Goal: Task Accomplishment & Management: Manage account settings

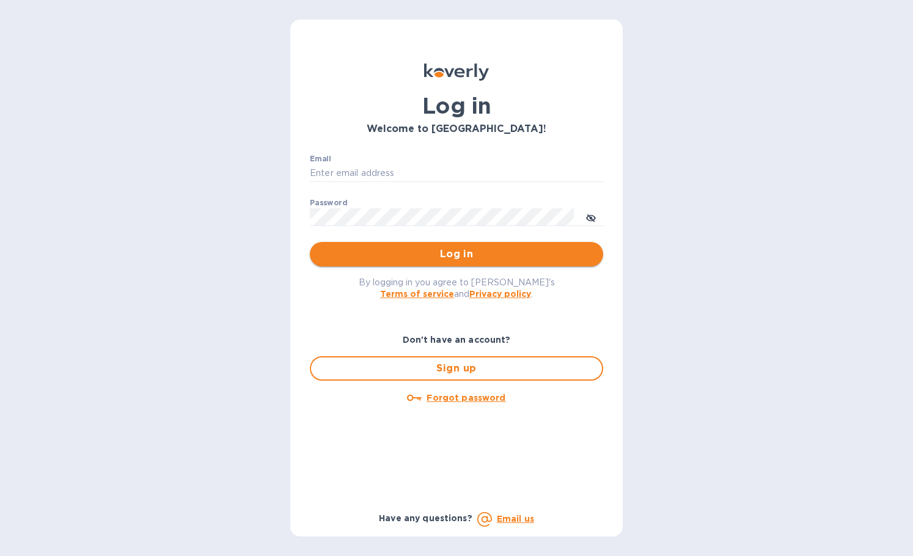
type input "[PERSON_NAME][EMAIL_ADDRESS][DOMAIN_NAME]"
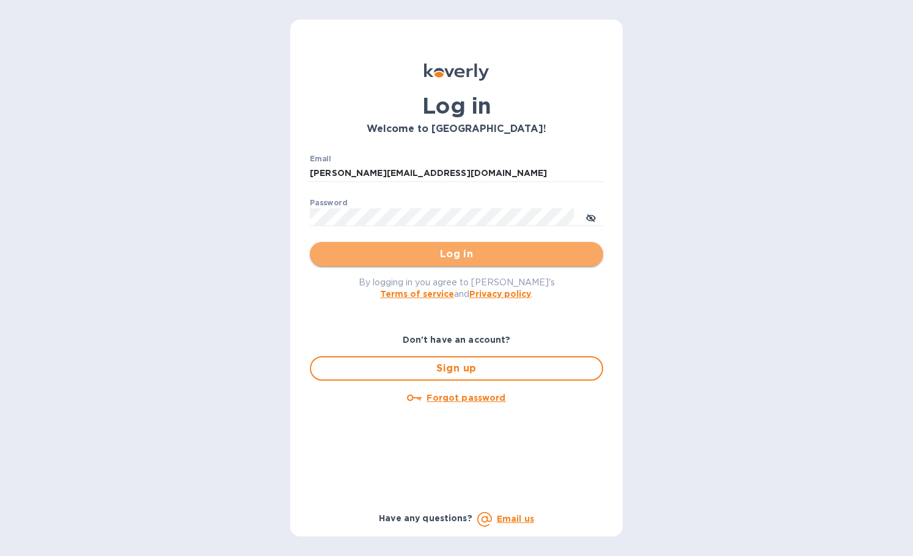
click at [394, 255] on span "Log in" at bounding box center [457, 254] width 274 height 15
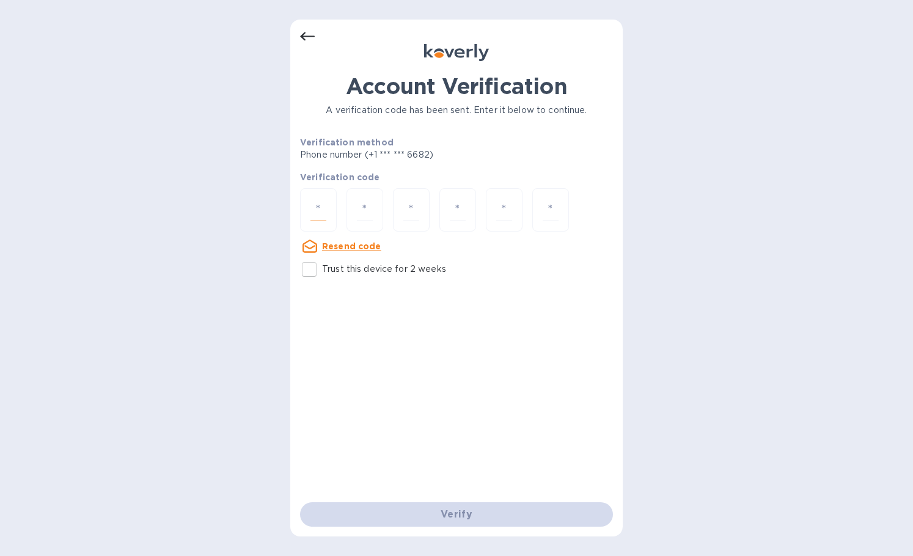
click at [315, 205] on input "number" at bounding box center [318, 210] width 16 height 23
click at [307, 271] on input "Trust this device for 2 weeks" at bounding box center [309, 270] width 26 height 26
checkbox input "true"
click at [324, 208] on input "number" at bounding box center [318, 210] width 16 height 23
type input "2"
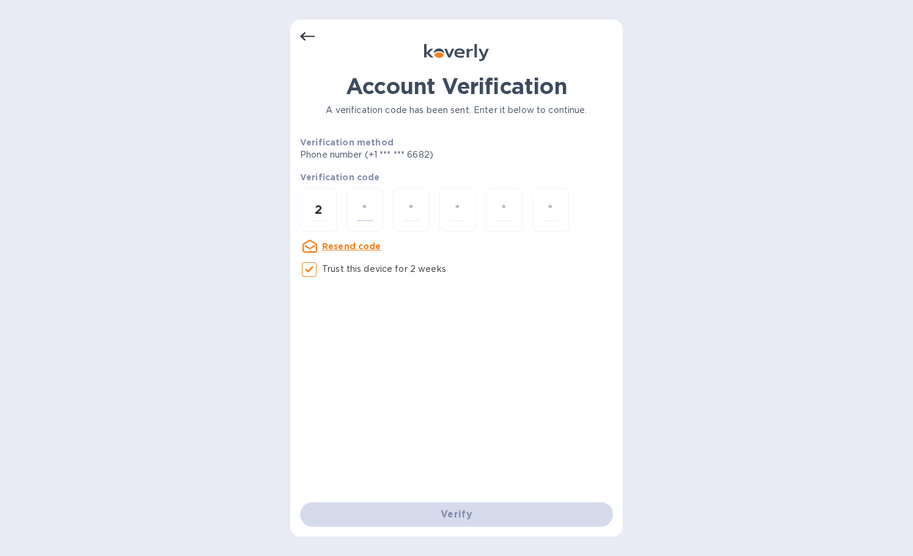
type input "3"
type input "2"
type input "3"
type input "6"
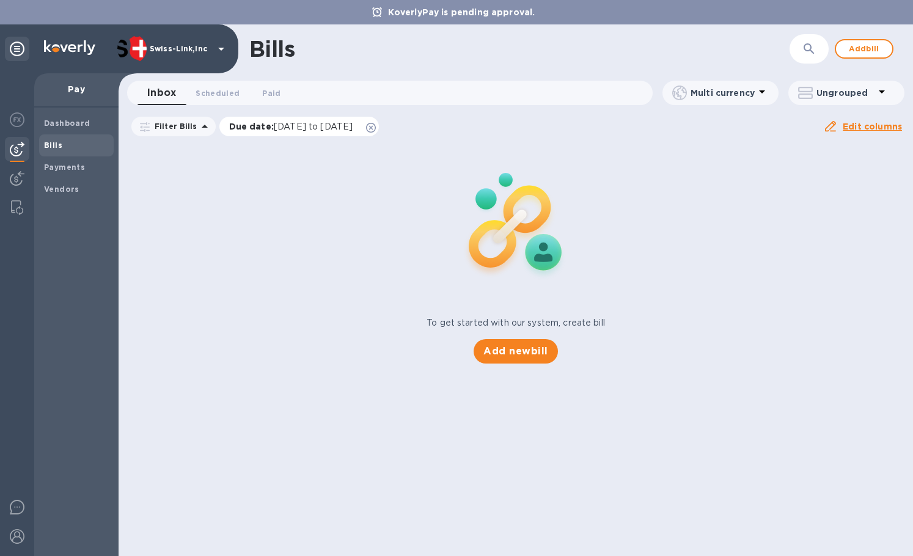
click at [376, 125] on icon at bounding box center [371, 128] width 10 height 10
click at [866, 53] on span "Add bill" at bounding box center [864, 49] width 37 height 15
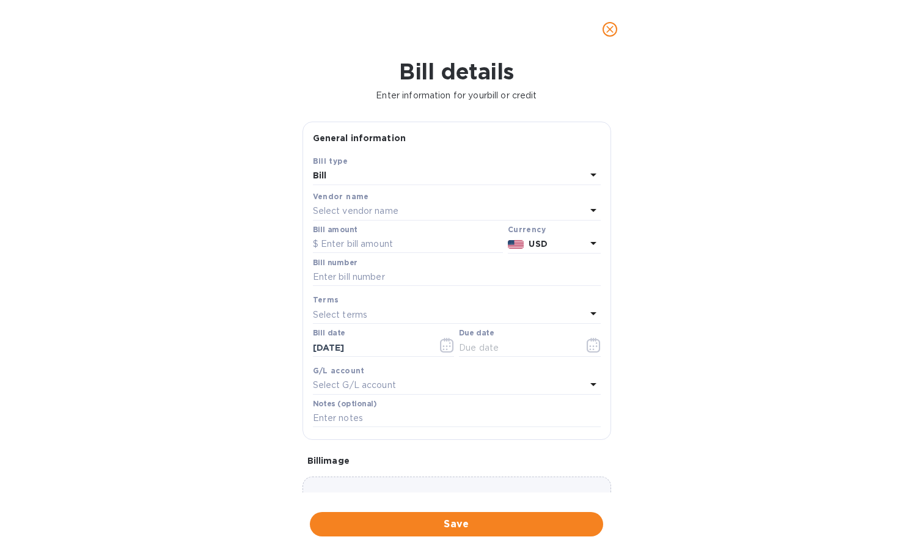
click at [354, 216] on p "Select vendor name" at bounding box center [356, 211] width 86 height 13
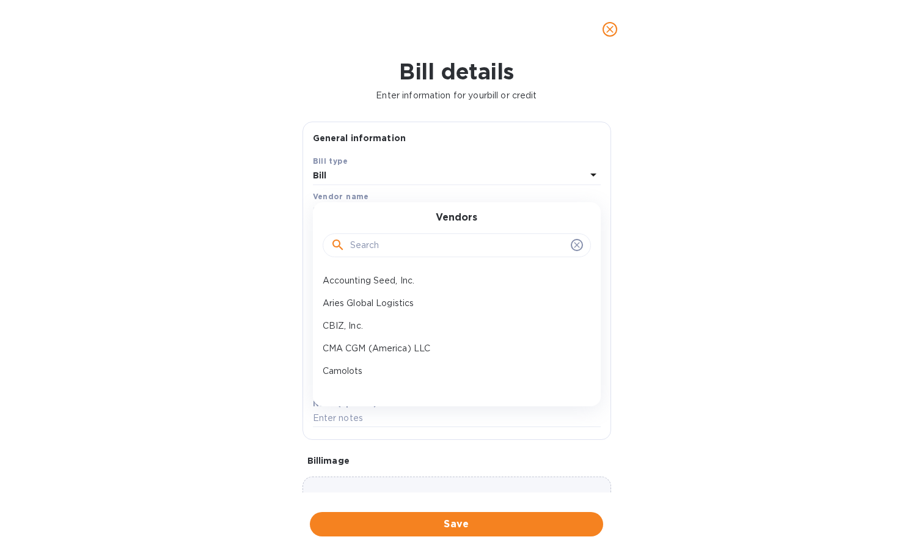
click at [362, 246] on input "text" at bounding box center [458, 245] width 216 height 18
paste input "TalkDesk"
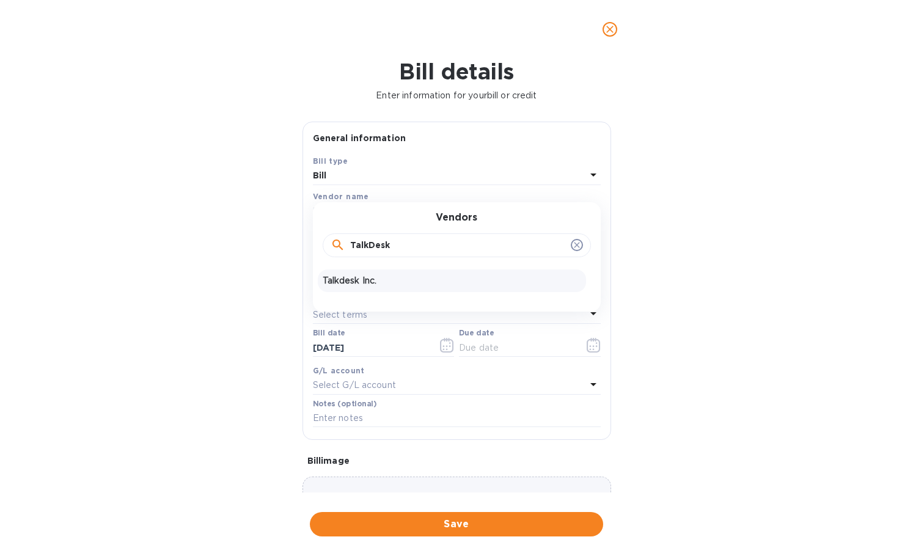
type input "TalkDesk"
click at [384, 277] on p "Talkdesk Inc." at bounding box center [452, 280] width 258 height 13
click at [417, 275] on input "text" at bounding box center [457, 277] width 288 height 18
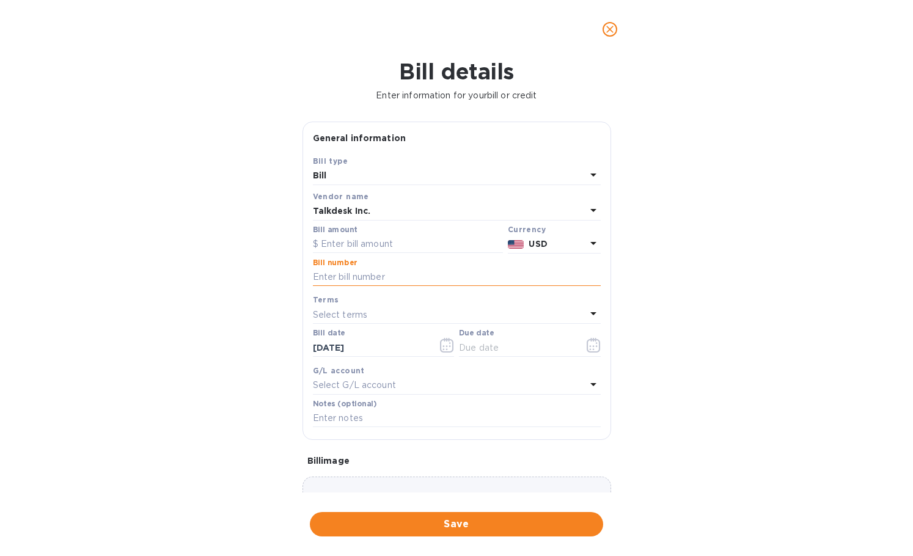
paste input "INV13172382"
type input "INV13172382"
click at [411, 247] on input "text" at bounding box center [408, 244] width 190 height 18
paste input "1,582.00"
type input "1,582.00"
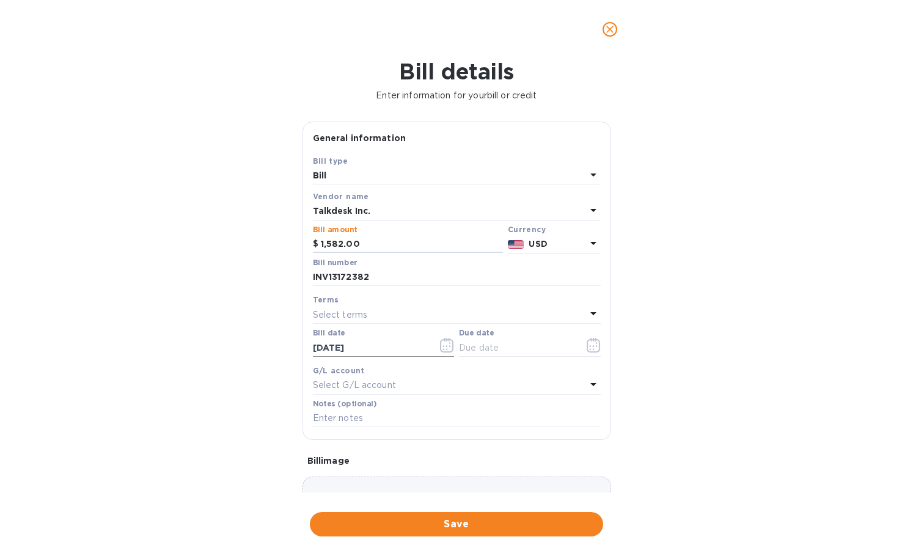
click at [367, 346] on input "[DATE]" at bounding box center [370, 347] width 115 height 18
click at [397, 348] on input "[DATE]" at bounding box center [370, 347] width 115 height 18
click at [445, 348] on icon "button" at bounding box center [447, 345] width 14 height 15
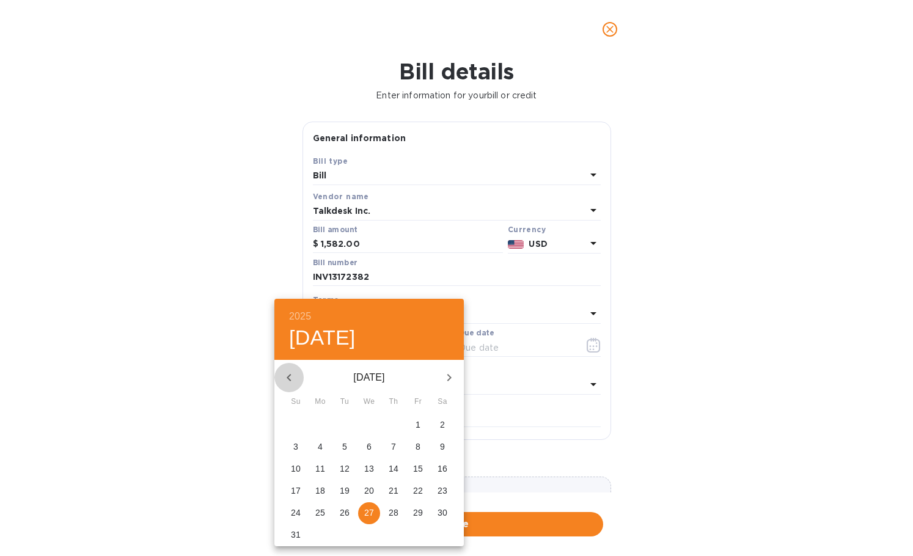
click at [282, 378] on icon "button" at bounding box center [289, 377] width 15 height 15
click at [346, 423] on p "1" at bounding box center [344, 424] width 5 height 12
type input "[DATE]"
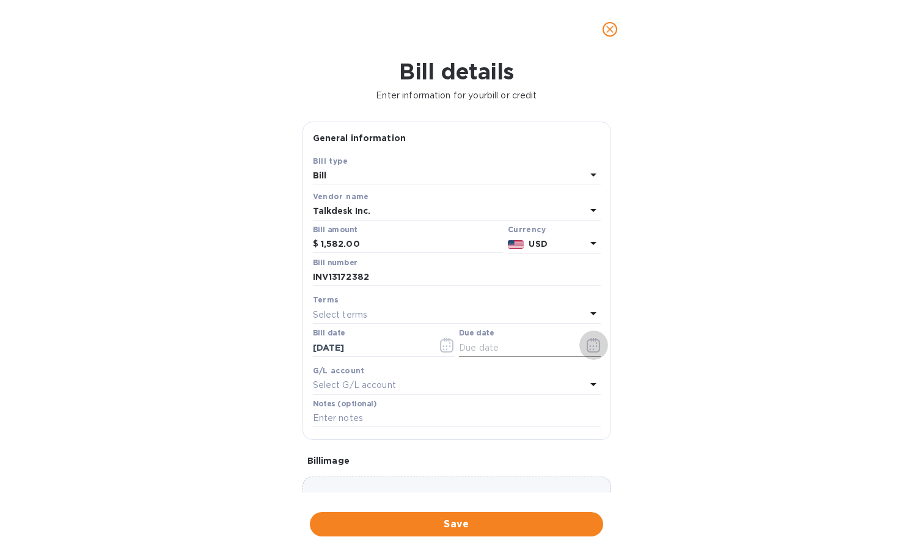
click at [579, 349] on button "button" at bounding box center [593, 345] width 29 height 29
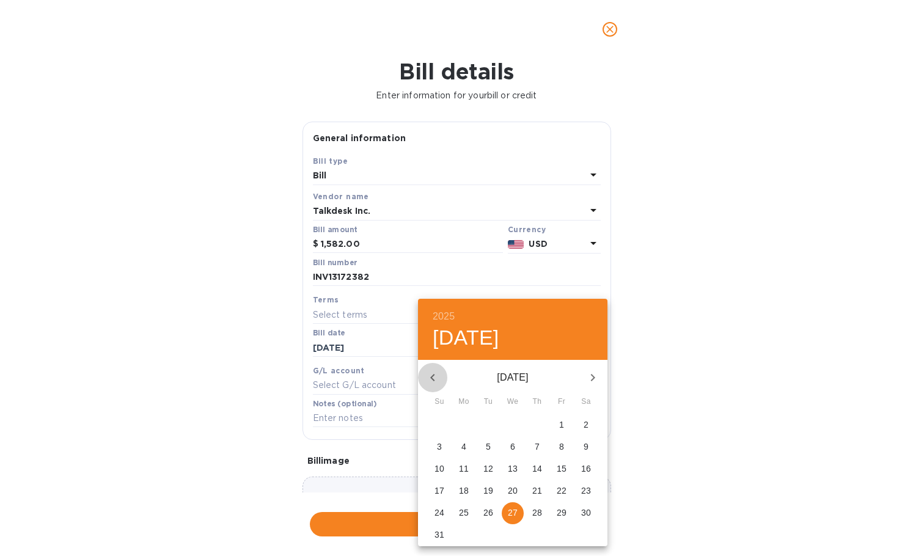
click at [431, 381] on icon "button" at bounding box center [432, 377] width 15 height 15
click at [533, 511] on p "31" at bounding box center [537, 512] width 10 height 12
type input "[DATE]"
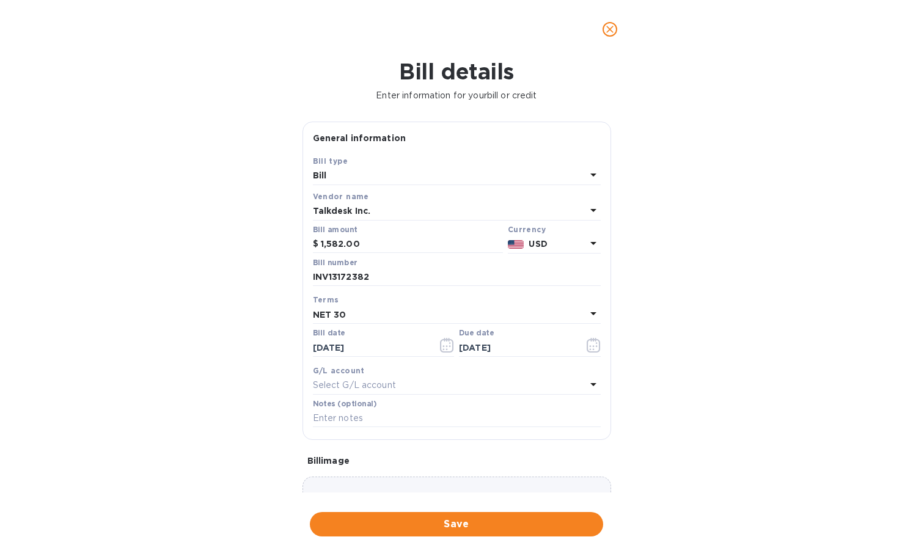
scroll to position [87, 0]
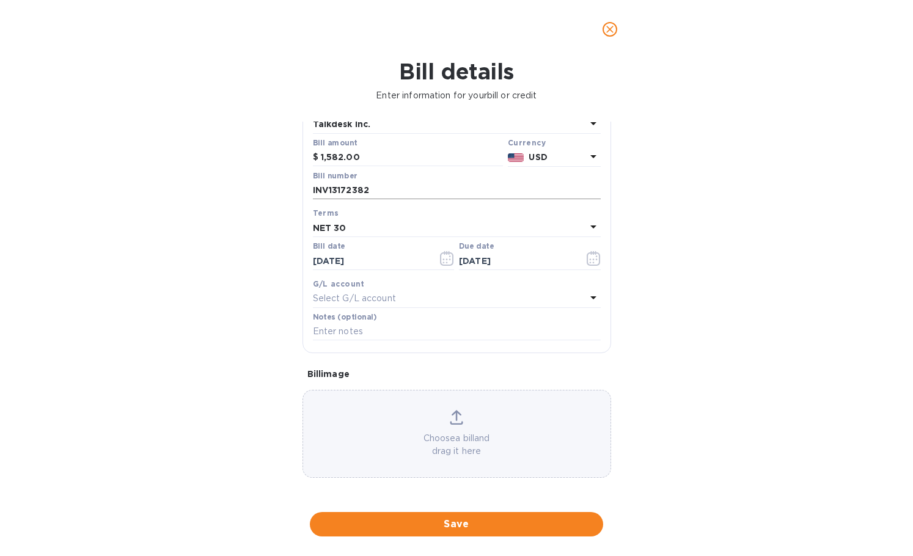
click at [385, 188] on input "INV13172382" at bounding box center [457, 190] width 288 height 18
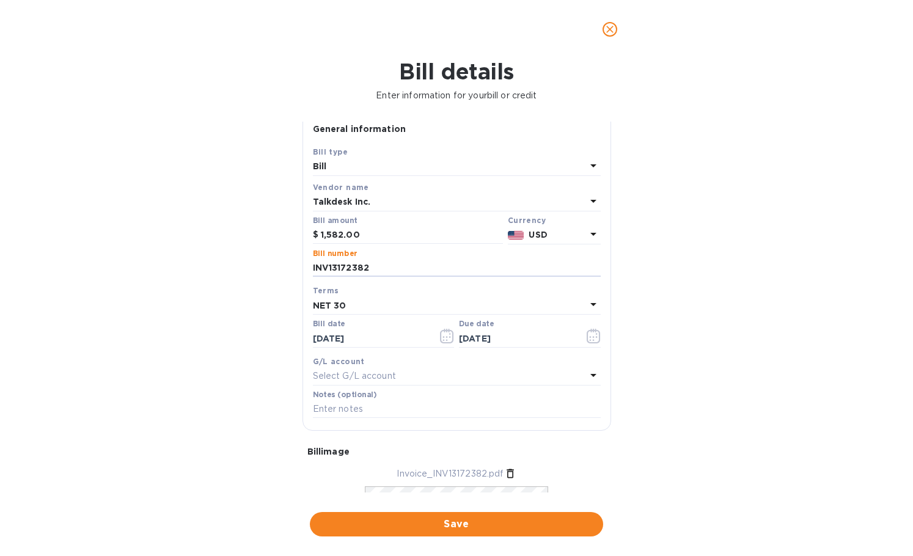
scroll to position [0, 0]
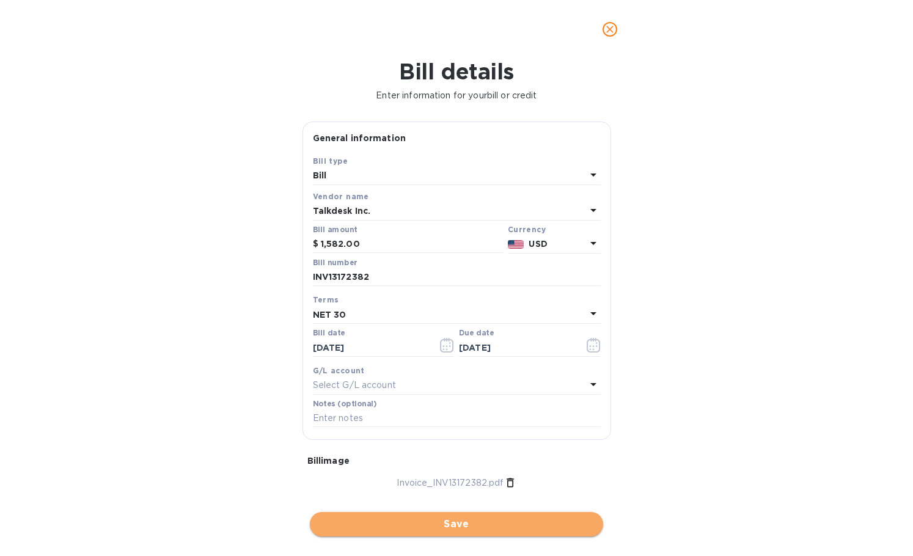
click at [371, 525] on span "Save" at bounding box center [457, 524] width 274 height 15
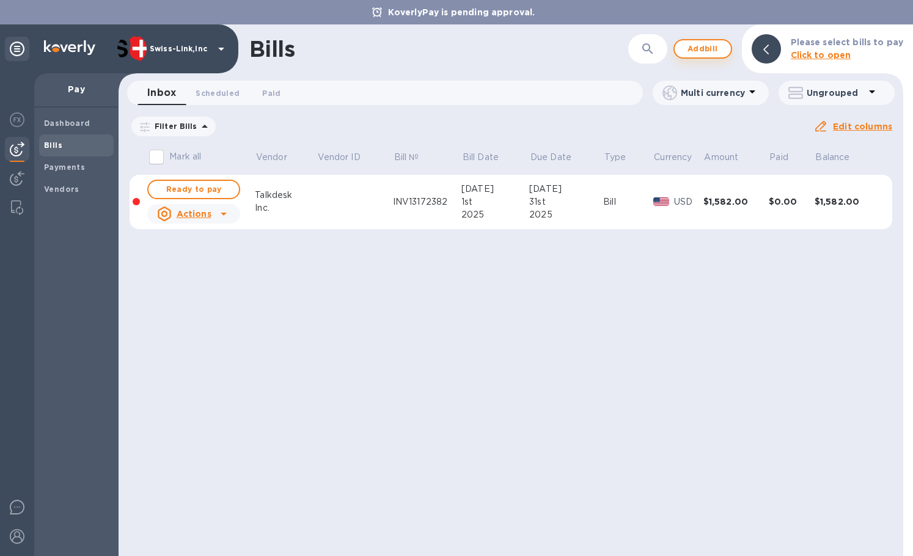
click at [711, 49] on span "Add bill" at bounding box center [702, 49] width 37 height 15
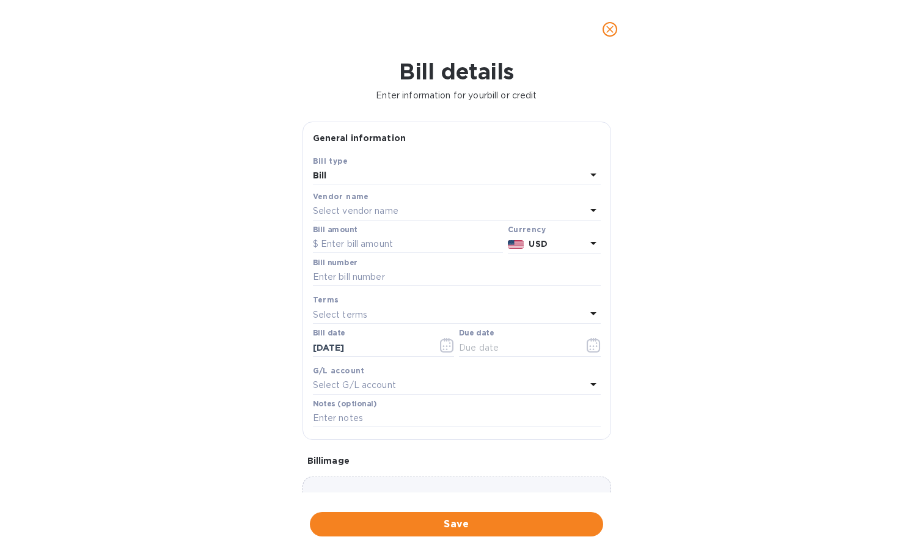
click at [335, 205] on p "Select vendor name" at bounding box center [356, 211] width 86 height 13
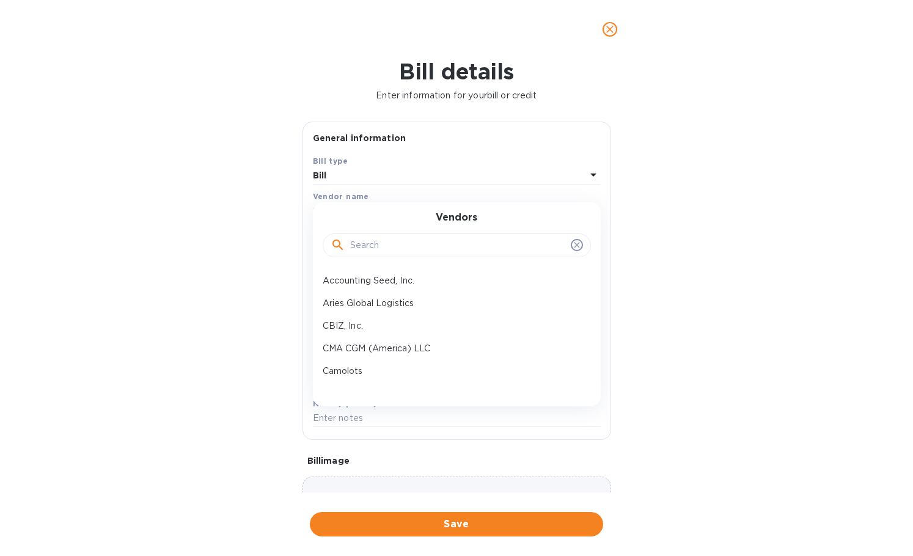
drag, startPoint x: 351, startPoint y: 230, endPoint x: 359, endPoint y: 239, distance: 11.3
click at [353, 233] on div at bounding box center [457, 245] width 268 height 42
click at [359, 239] on input "text" at bounding box center [458, 245] width 216 height 18
paste input "Kueh"
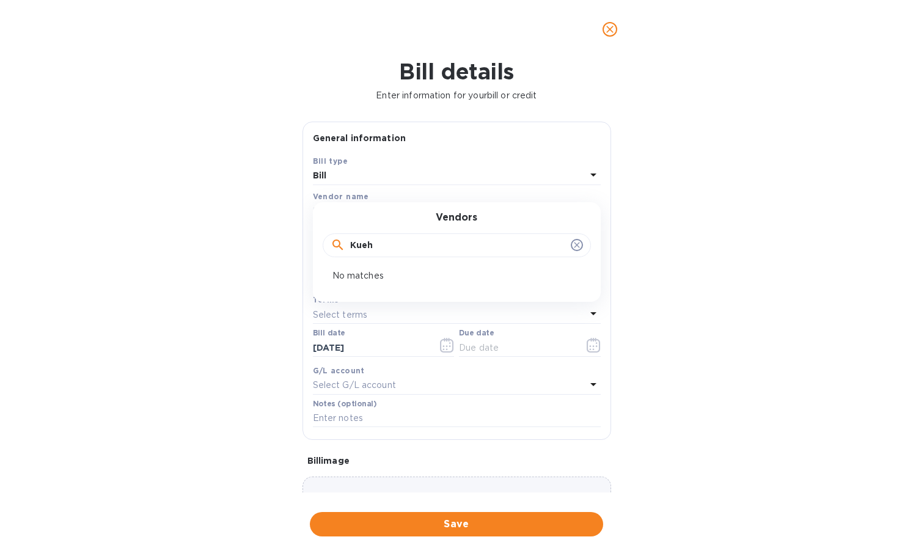
click at [389, 241] on input "Kueh" at bounding box center [458, 245] width 216 height 18
type input "K"
type input "[PERSON_NAME]"
click at [610, 23] on icon "close" at bounding box center [610, 29] width 12 height 12
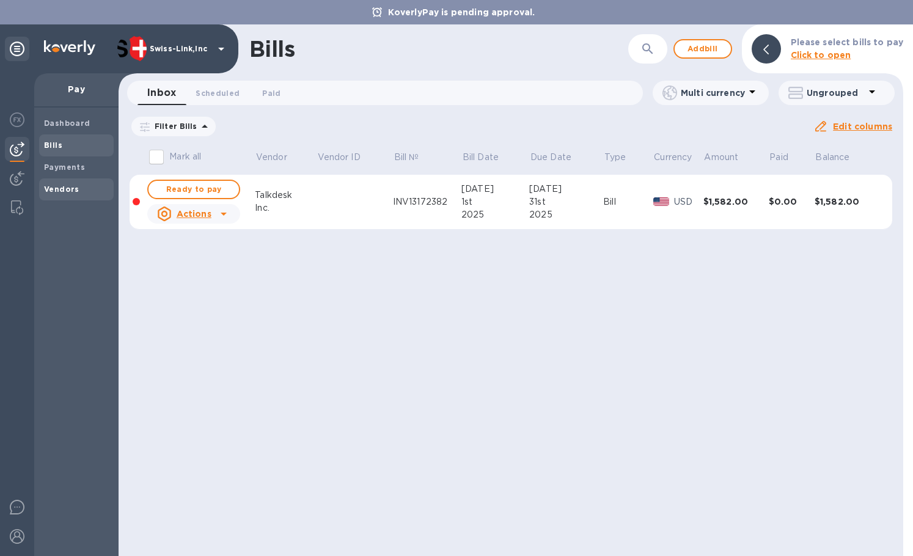
click at [71, 186] on b "Vendors" at bounding box center [61, 189] width 35 height 9
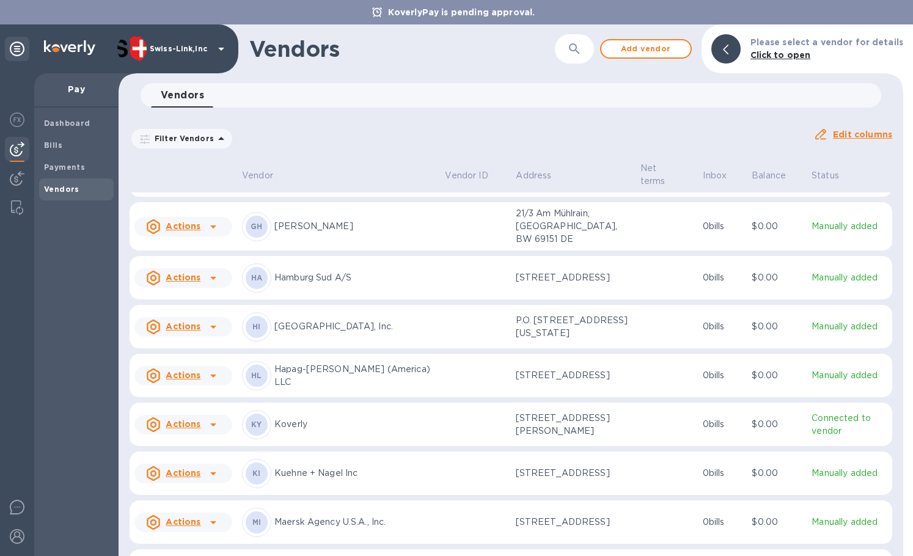
scroll to position [1156, 0]
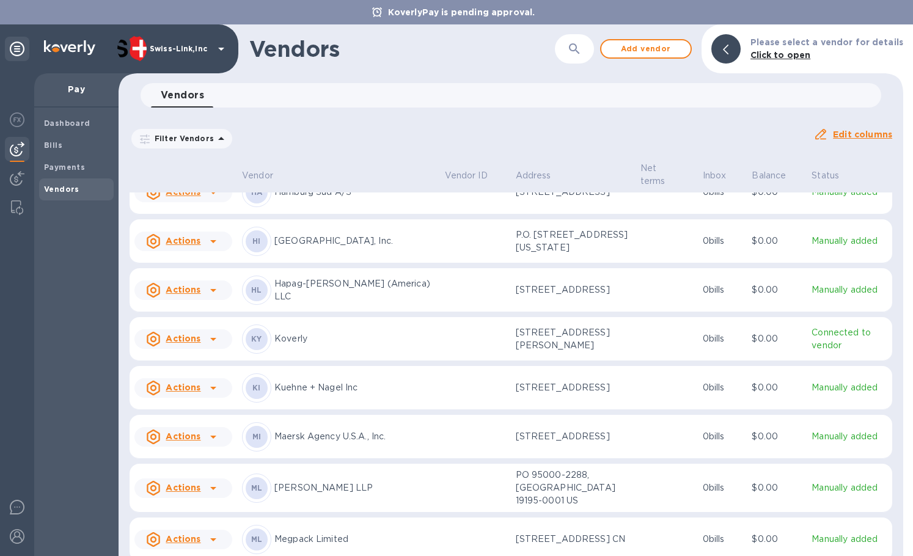
click at [289, 394] on p "Kuehne + Nagel Inc" at bounding box center [354, 387] width 161 height 13
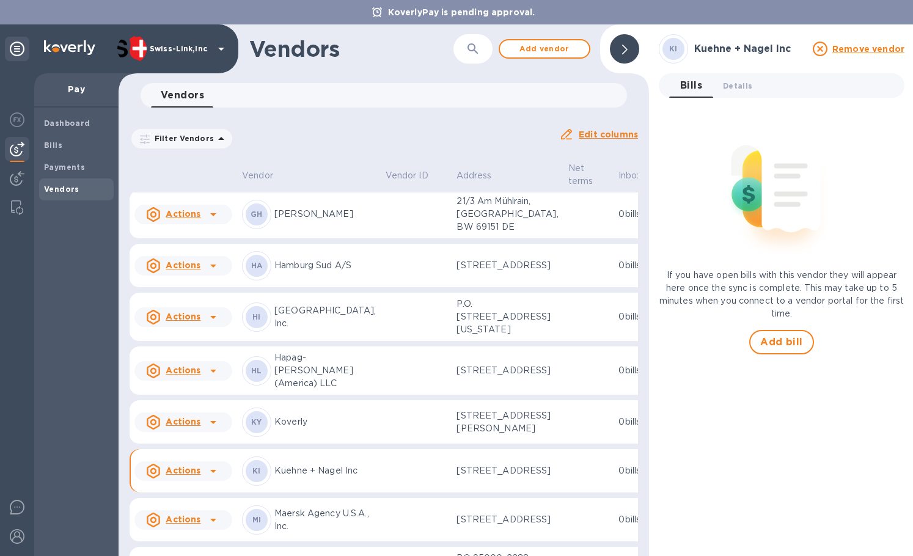
scroll to position [1320, 0]
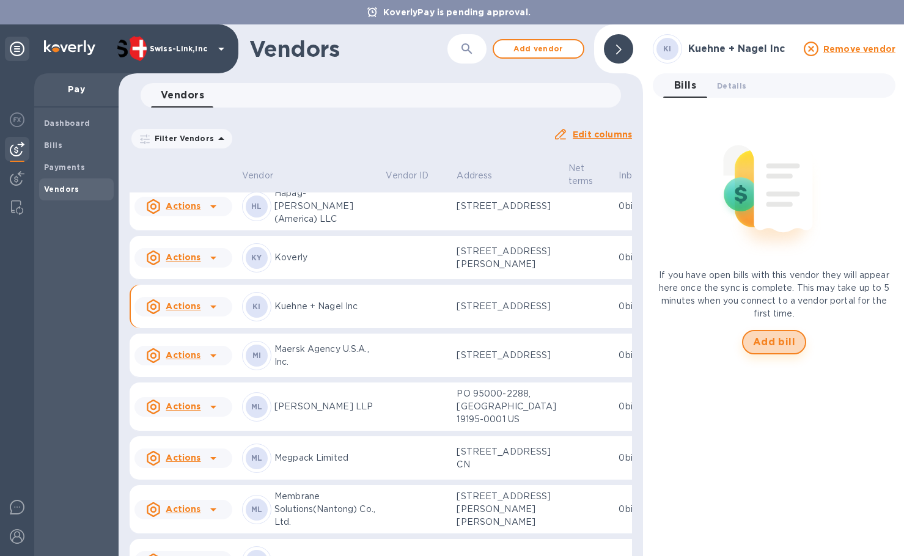
click at [769, 345] on span "Add bill" at bounding box center [774, 342] width 43 height 15
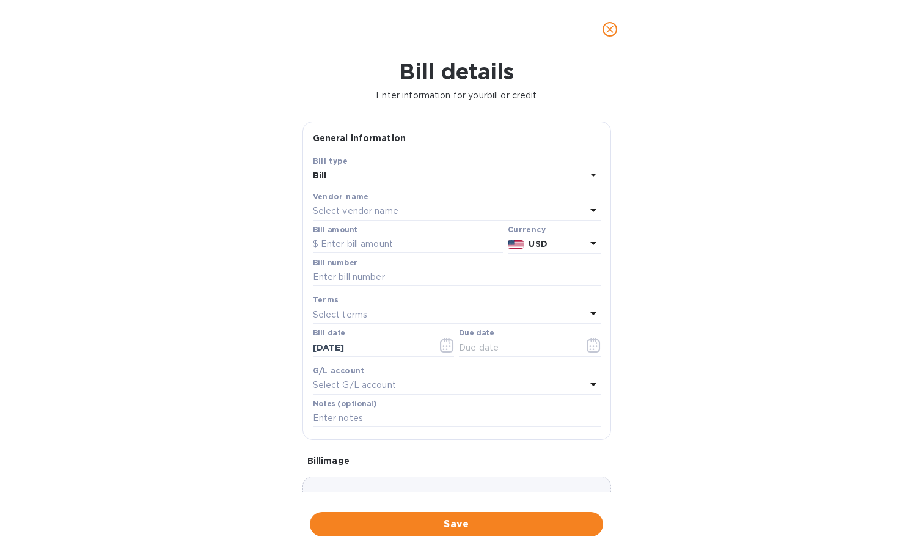
click at [387, 215] on p "Select vendor name" at bounding box center [356, 211] width 86 height 13
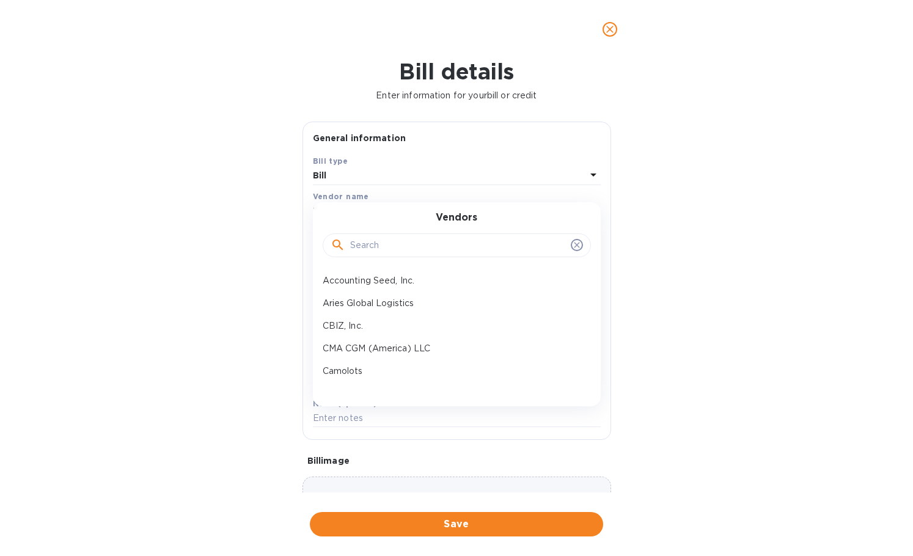
click at [387, 248] on input "text" at bounding box center [458, 245] width 216 height 18
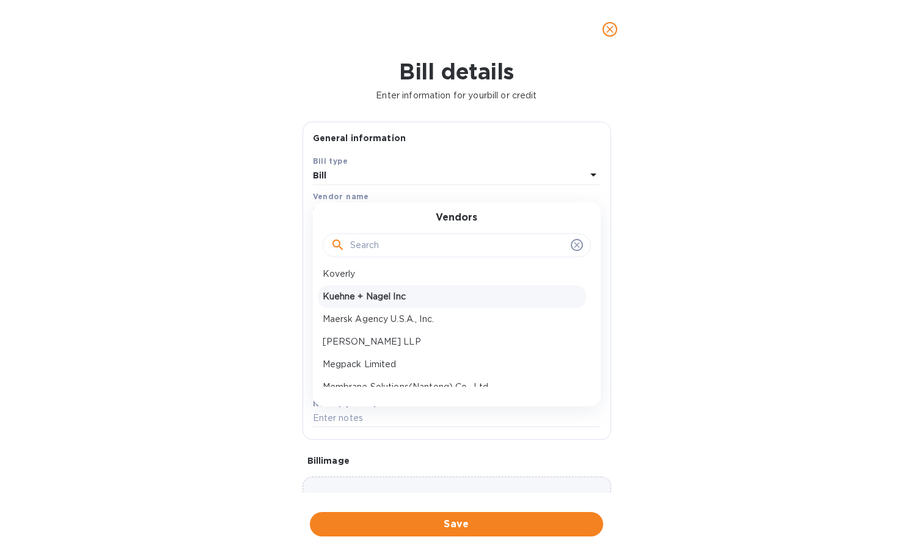
scroll to position [489, 0]
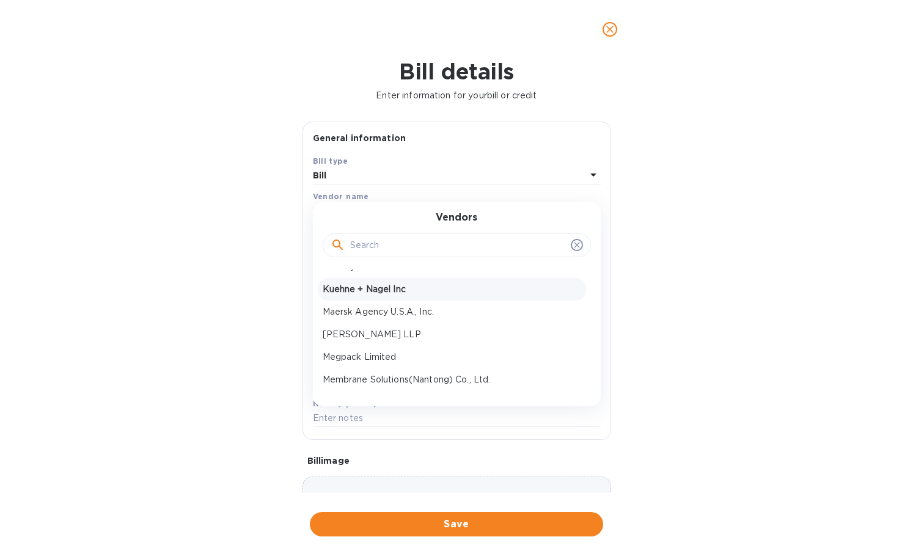
click at [381, 292] on p "Kuehne + Nagel Inc" at bounding box center [452, 289] width 258 height 13
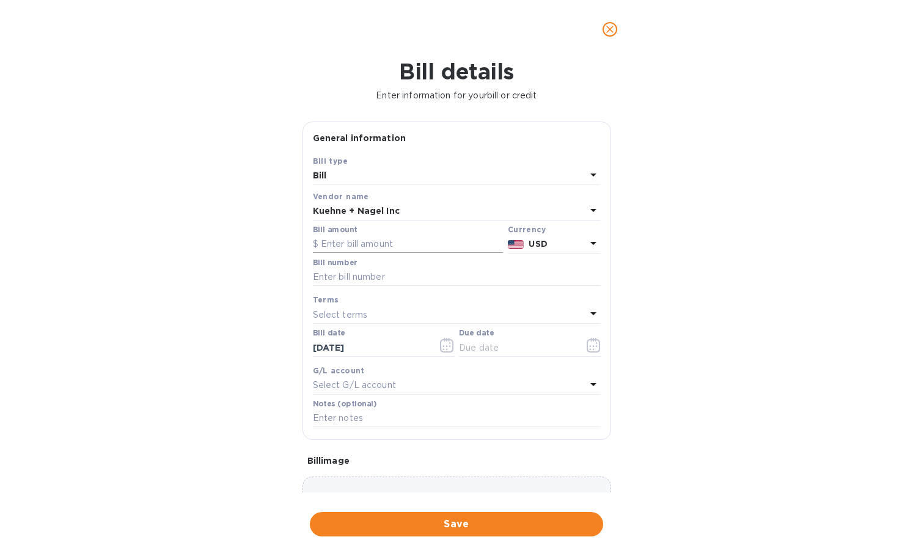
click at [394, 248] on input "text" at bounding box center [408, 244] width 190 height 18
paste input "6,249.25"
type input "6,249.25"
click at [364, 280] on input "text" at bounding box center [457, 277] width 288 height 18
paste input "CSFO871277"
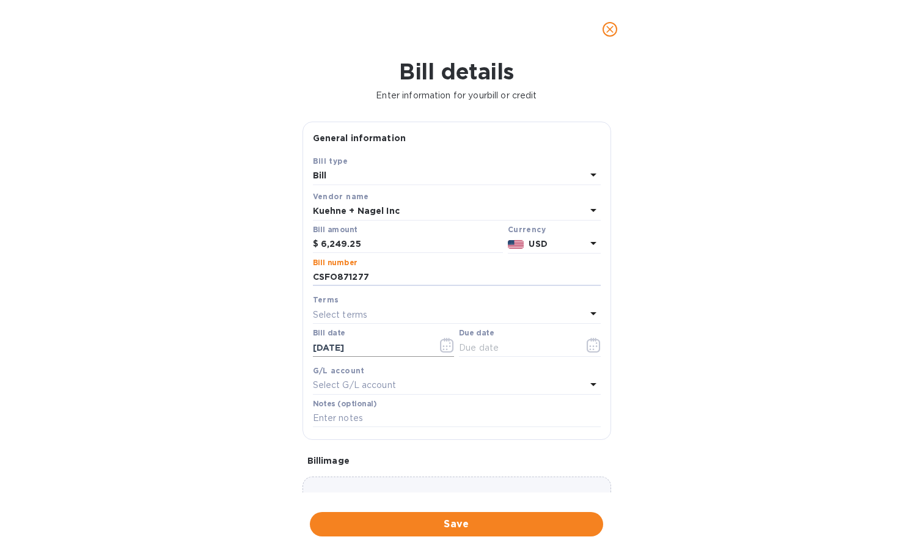
type input "CSFO871277"
click at [440, 349] on icon "button" at bounding box center [447, 345] width 14 height 15
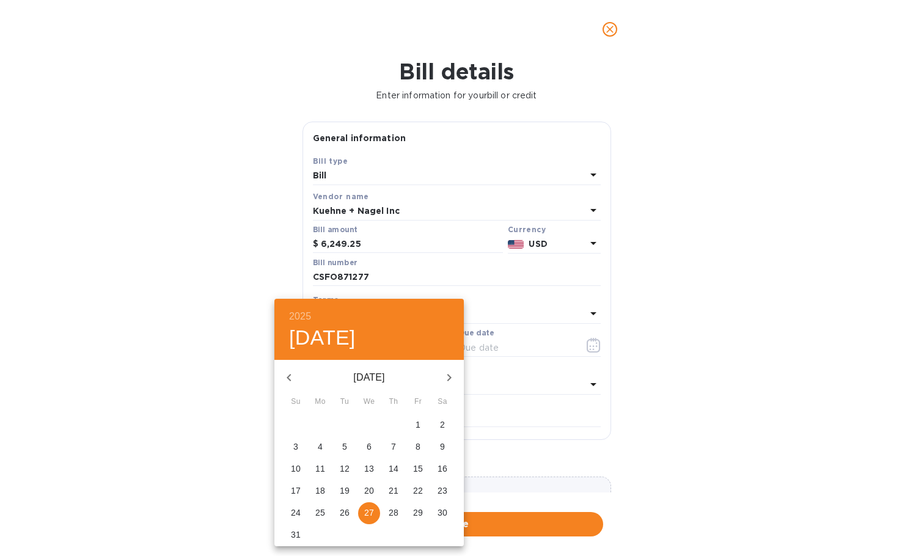
click at [290, 379] on icon "button" at bounding box center [289, 377] width 4 height 7
click at [424, 468] on span "18" at bounding box center [418, 468] width 22 height 12
type input "[DATE]"
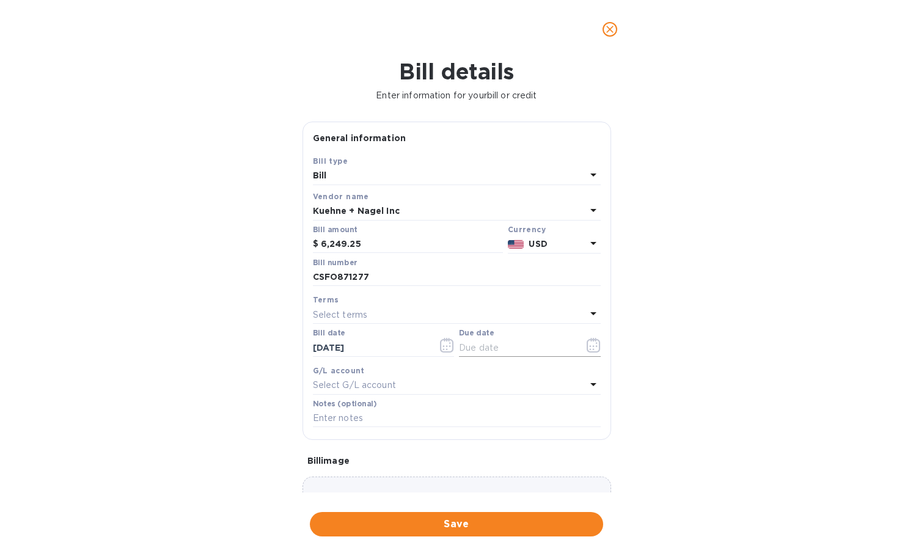
click at [591, 342] on icon "button" at bounding box center [594, 345] width 14 height 15
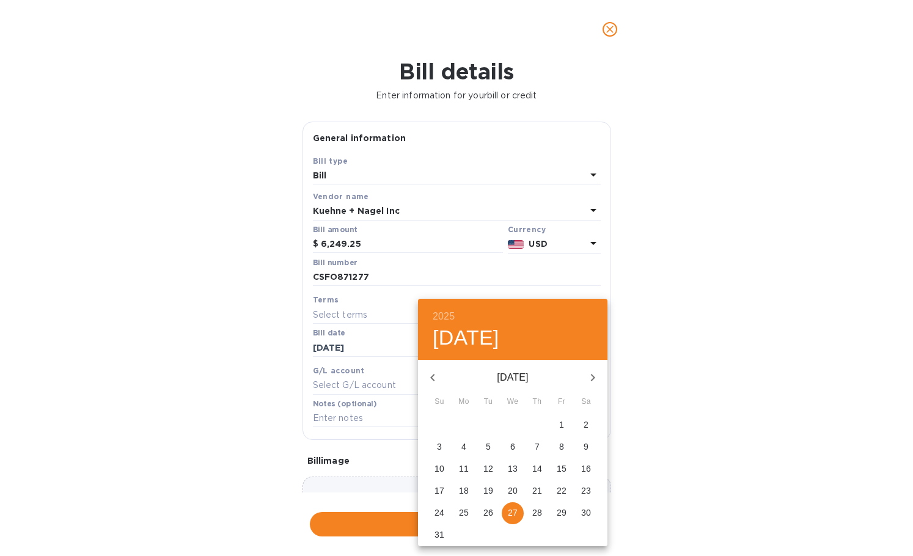
click at [444, 532] on p "31" at bounding box center [439, 534] width 10 height 12
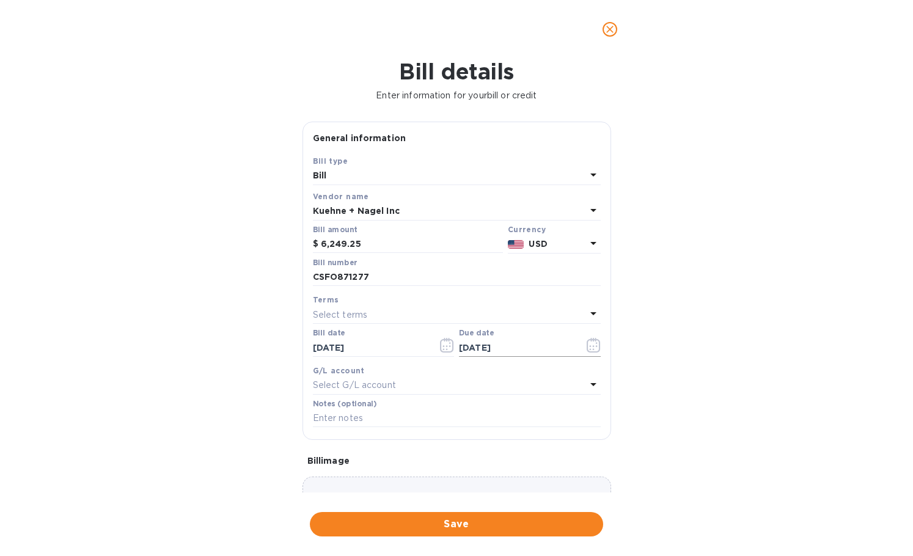
click at [587, 343] on icon "button" at bounding box center [594, 345] width 14 height 15
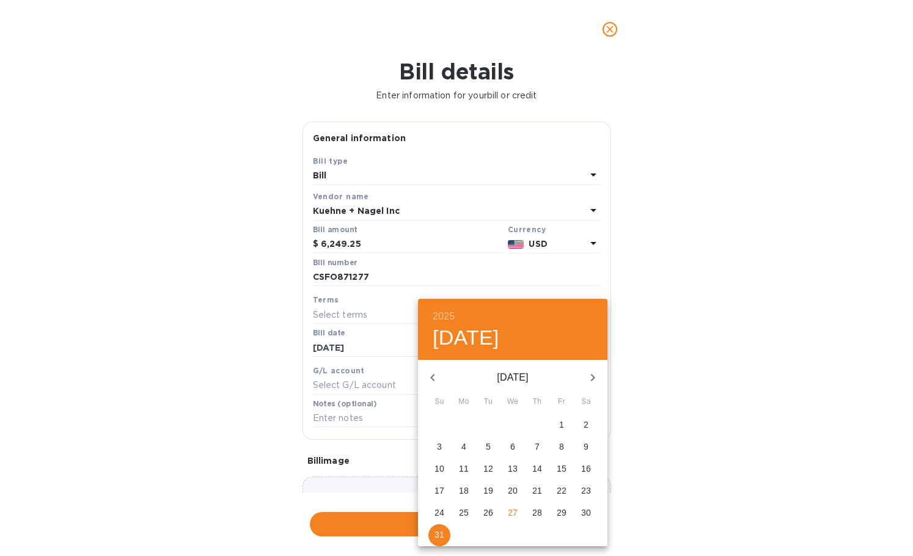
click at [443, 381] on button "button" at bounding box center [432, 377] width 29 height 29
click at [537, 508] on p "31" at bounding box center [537, 512] width 10 height 12
type input "[DATE]"
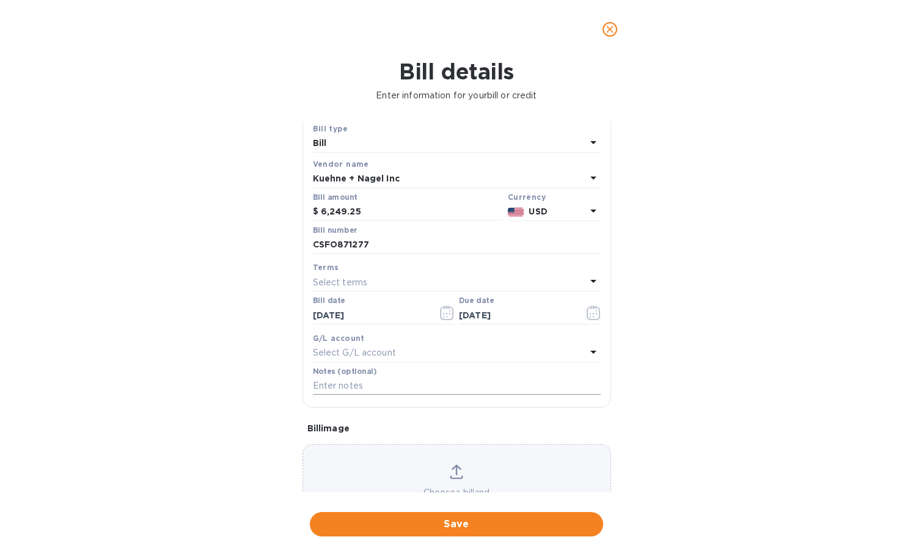
scroll to position [87, 0]
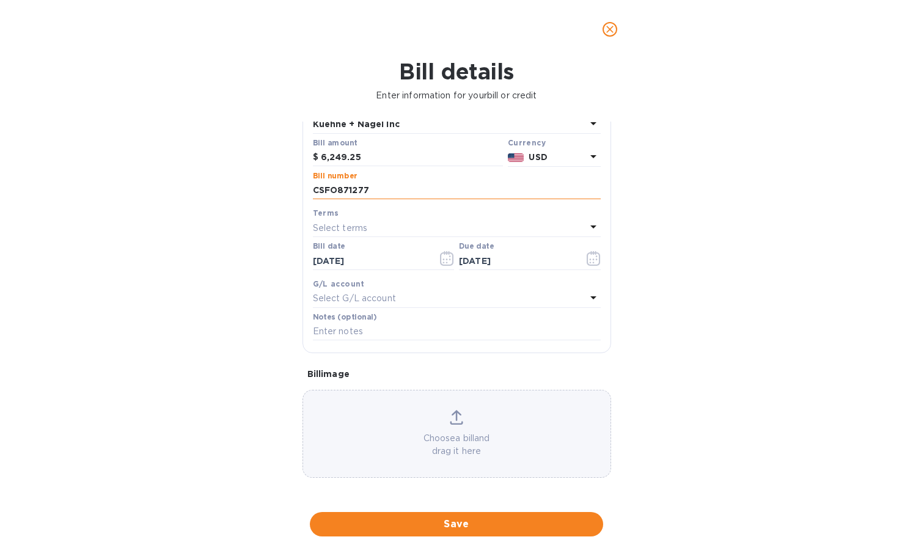
click at [375, 187] on input "CSFO871277" at bounding box center [457, 190] width 288 height 18
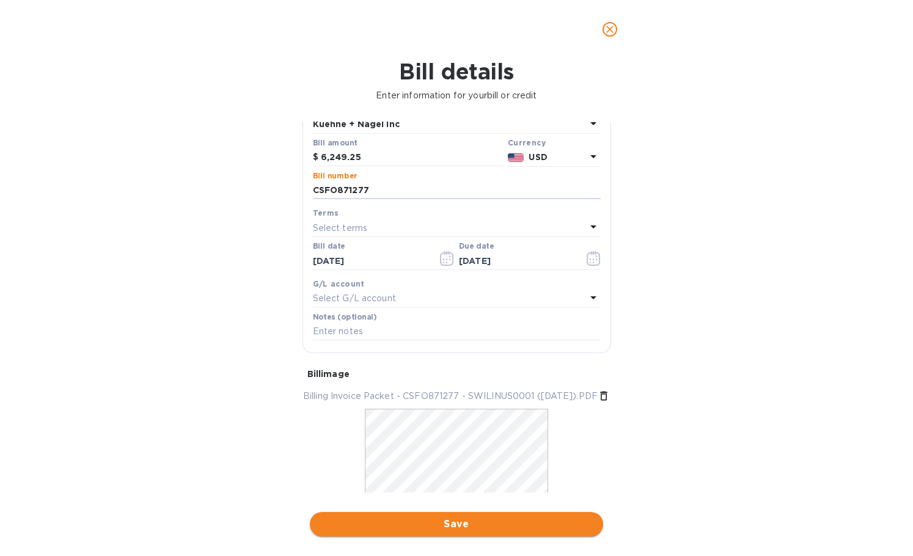
click at [353, 526] on span "Save" at bounding box center [457, 524] width 274 height 15
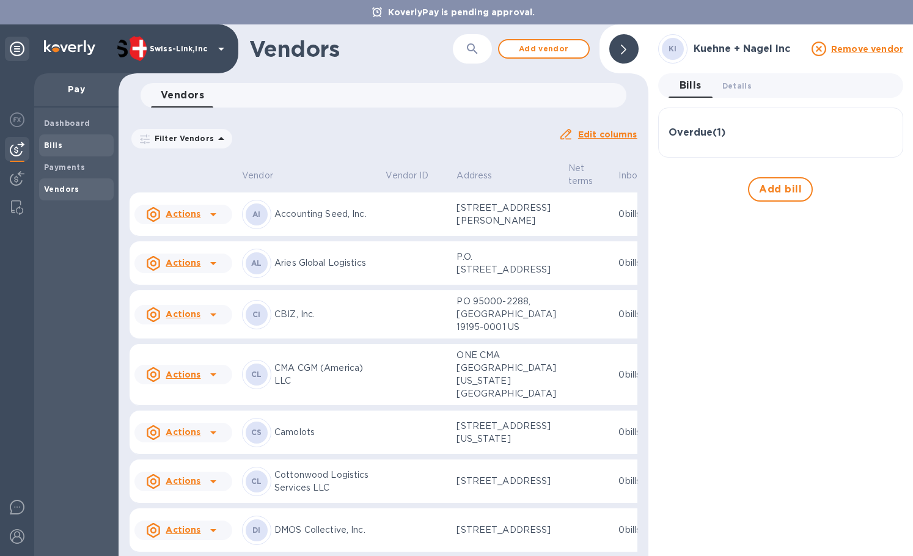
click at [88, 146] on span "Bills" at bounding box center [76, 145] width 65 height 12
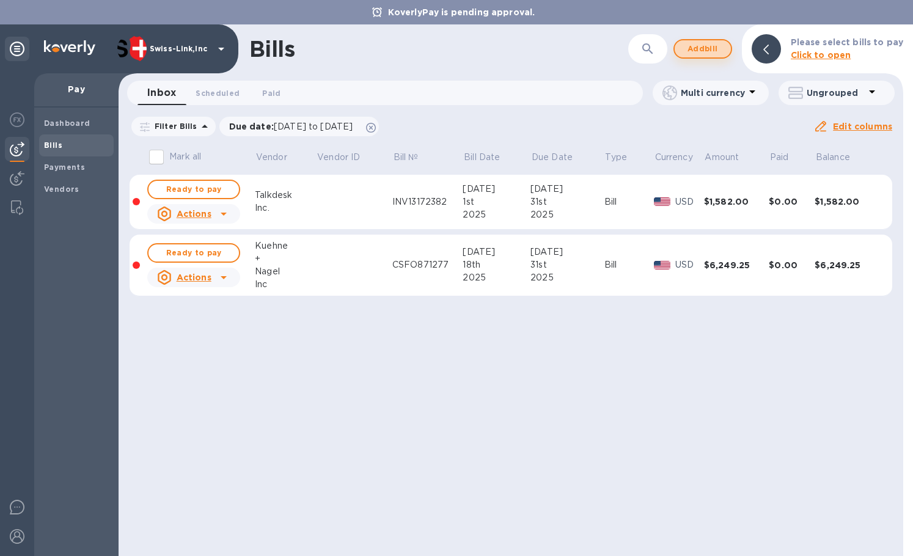
click at [700, 54] on span "Add bill" at bounding box center [702, 49] width 37 height 15
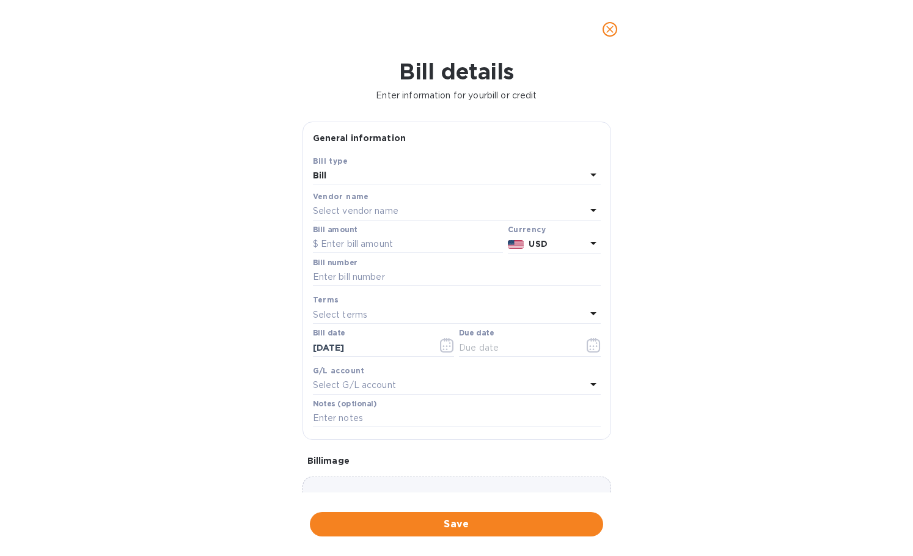
click at [351, 208] on p "Select vendor name" at bounding box center [356, 211] width 86 height 13
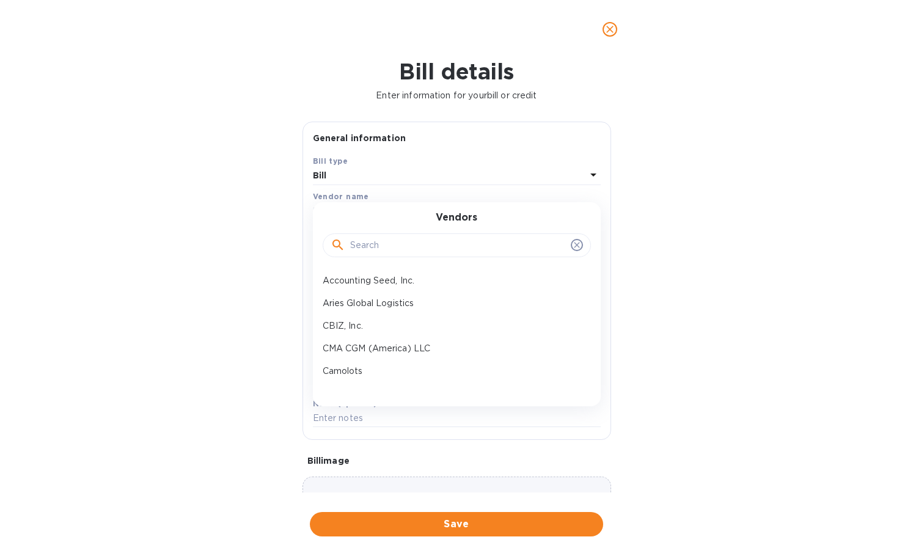
click at [368, 243] on input "text" at bounding box center [458, 245] width 216 height 18
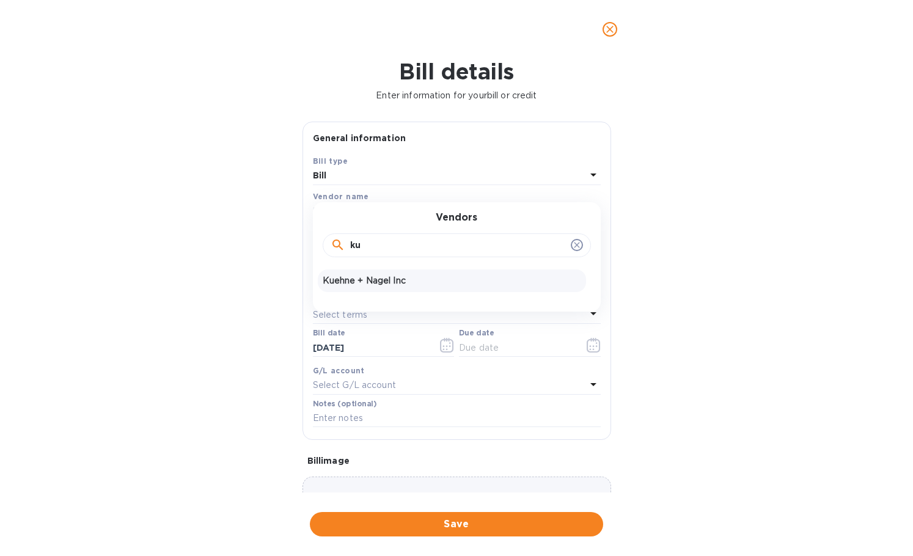
type input "ku"
click at [367, 275] on p "Kuehne + Nagel Inc" at bounding box center [452, 280] width 258 height 13
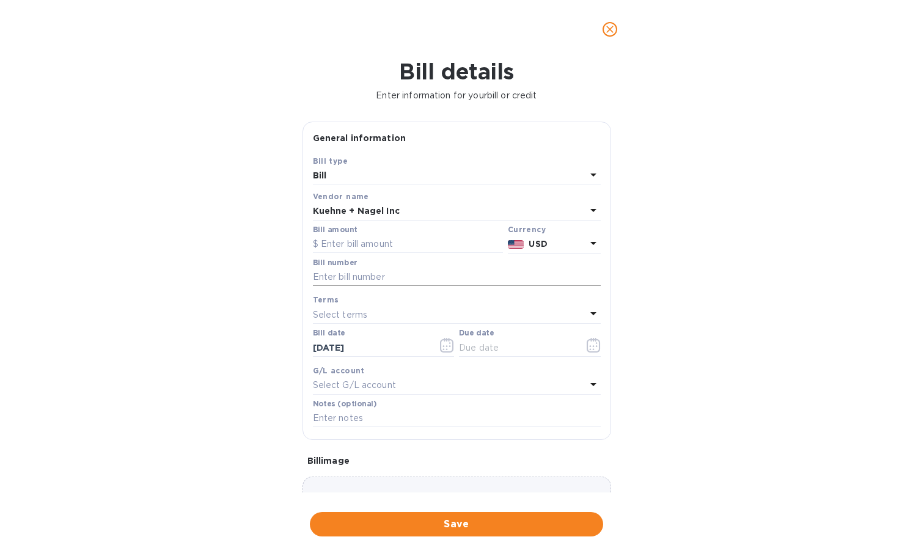
click at [361, 280] on input "text" at bounding box center [457, 277] width 288 height 18
click at [364, 247] on input "text" at bounding box center [408, 244] width 190 height 18
paste input "5,978.60"
type input "5,978.60"
drag, startPoint x: 380, startPoint y: 280, endPoint x: 389, endPoint y: 283, distance: 9.9
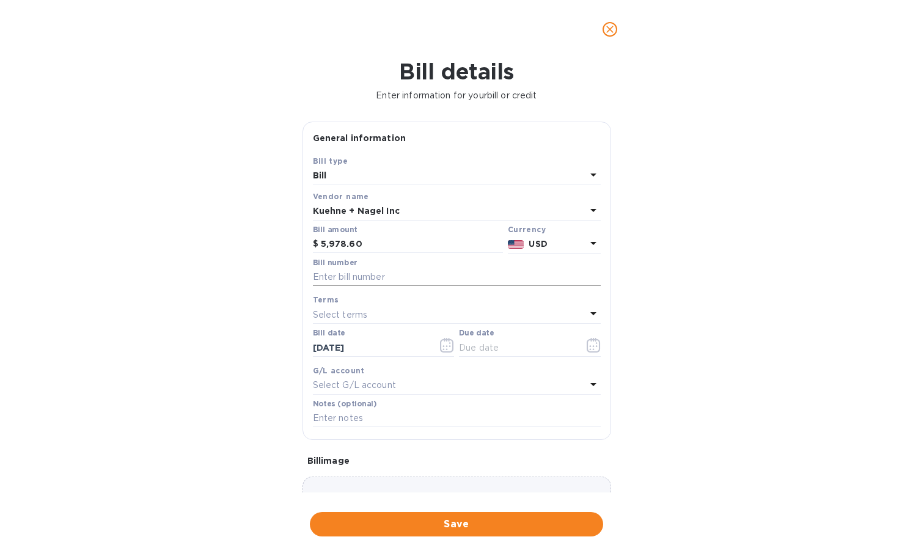
click at [380, 280] on input "text" at bounding box center [457, 277] width 288 height 18
paste input "CSFO871274"
type input "CSFO871274"
click at [442, 350] on icon "button" at bounding box center [447, 345] width 14 height 15
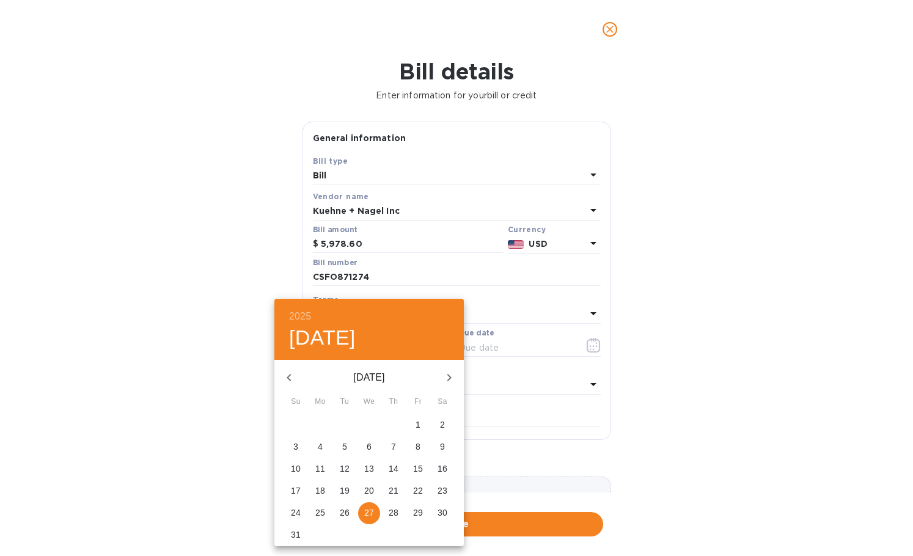
click at [285, 375] on icon "button" at bounding box center [289, 377] width 15 height 15
click at [419, 473] on p "18" at bounding box center [418, 468] width 10 height 12
type input "[DATE]"
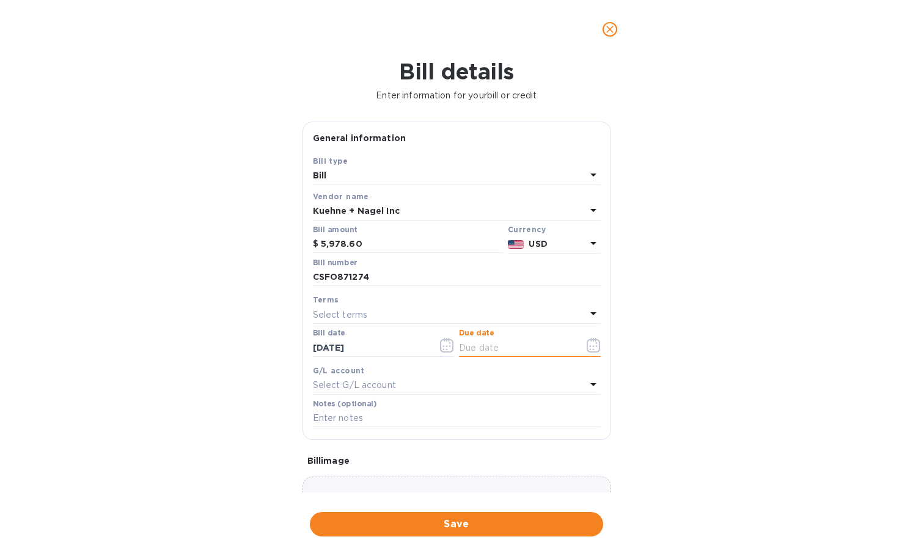
click at [505, 348] on input "text" at bounding box center [516, 347] width 115 height 18
click at [579, 338] on button "button" at bounding box center [593, 345] width 29 height 29
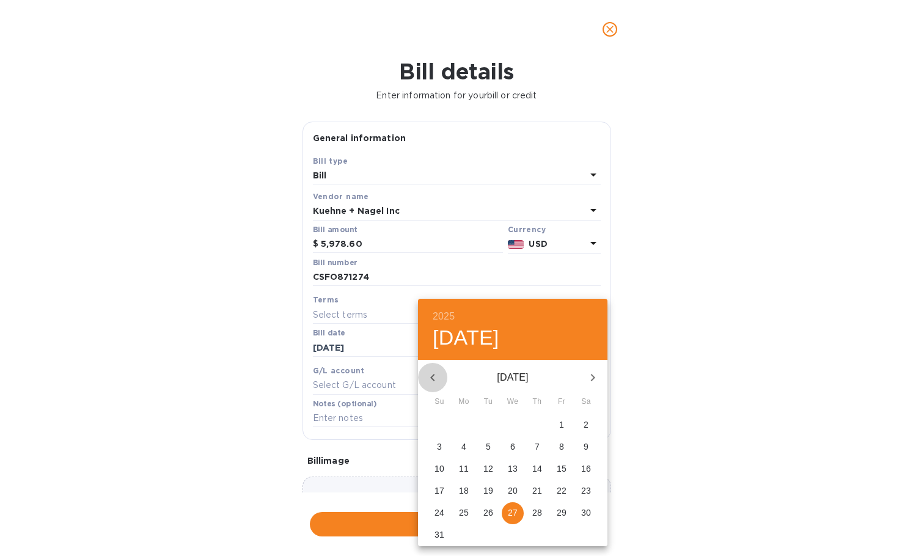
click at [437, 379] on icon "button" at bounding box center [432, 377] width 15 height 15
click at [543, 511] on span "31" at bounding box center [537, 512] width 22 height 12
type input "[DATE]"
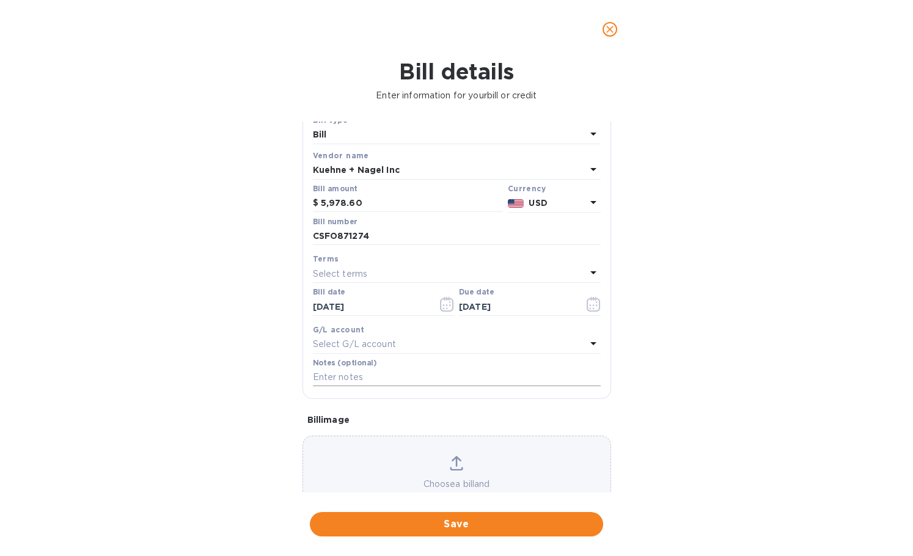
scroll to position [87, 0]
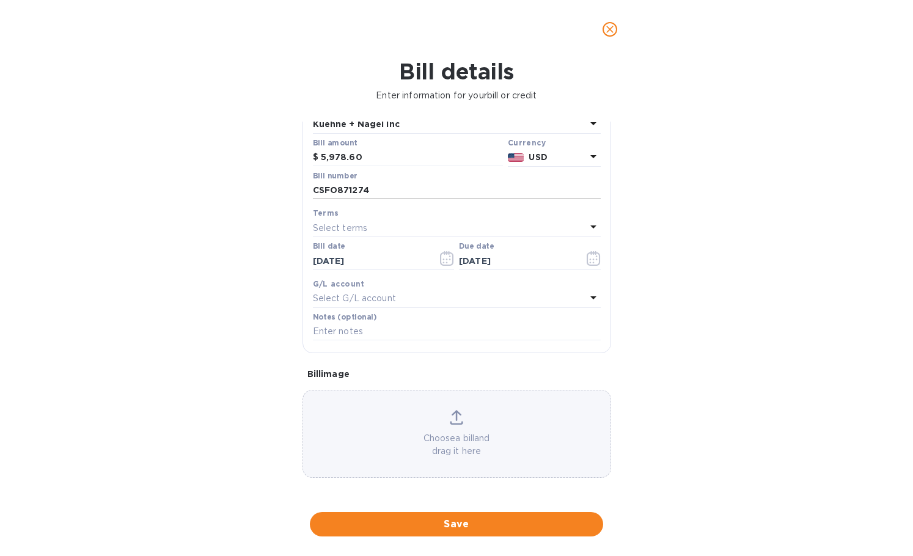
click at [392, 191] on input "CSFO871274" at bounding box center [457, 190] width 288 height 18
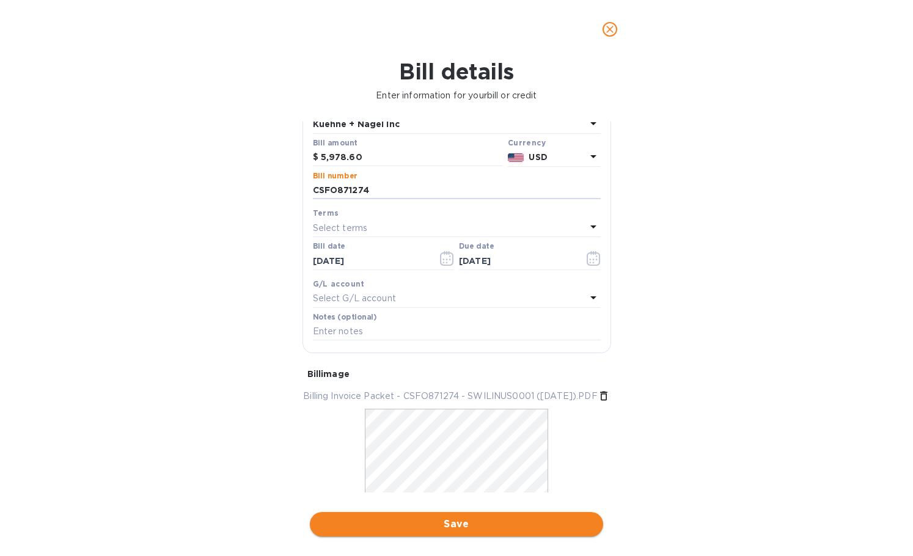
click at [508, 525] on span "Save" at bounding box center [457, 524] width 274 height 15
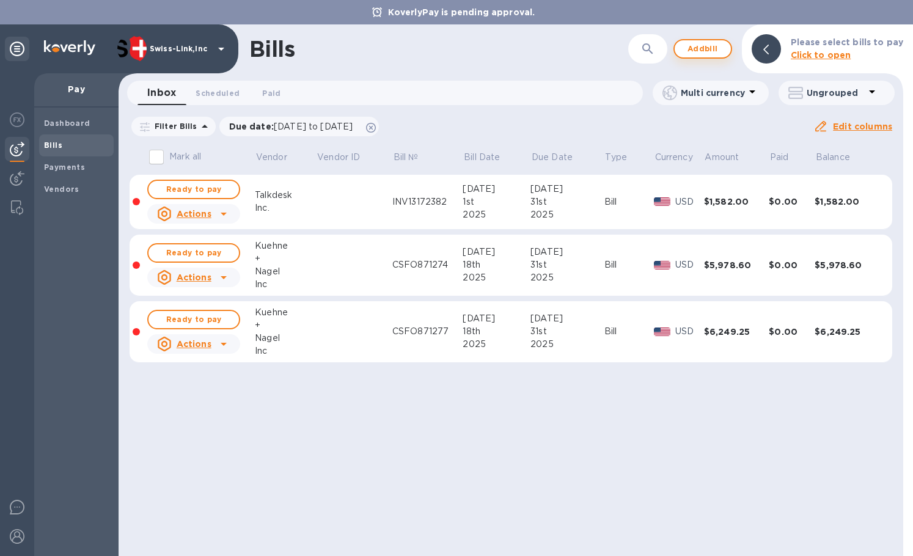
click at [703, 46] on span "Add bill" at bounding box center [702, 49] width 37 height 15
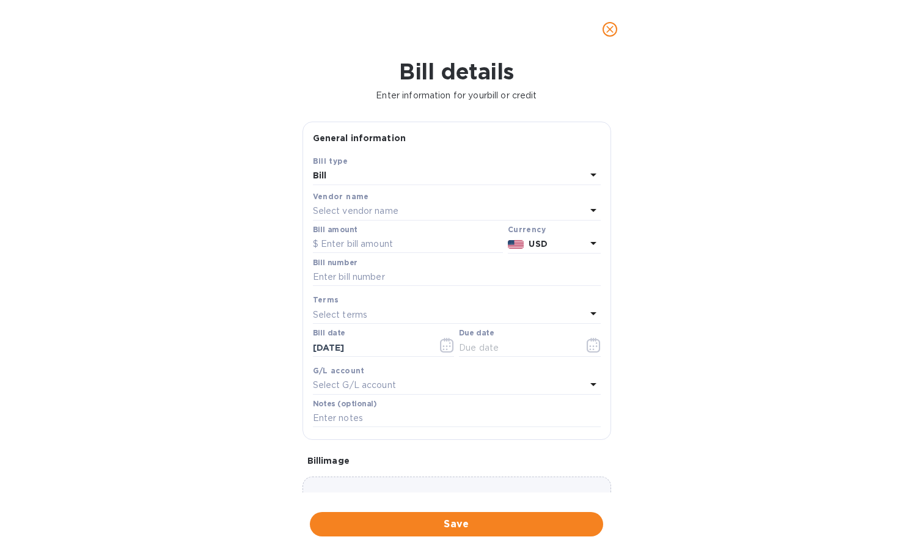
click at [415, 217] on div "Select vendor name" at bounding box center [449, 211] width 273 height 17
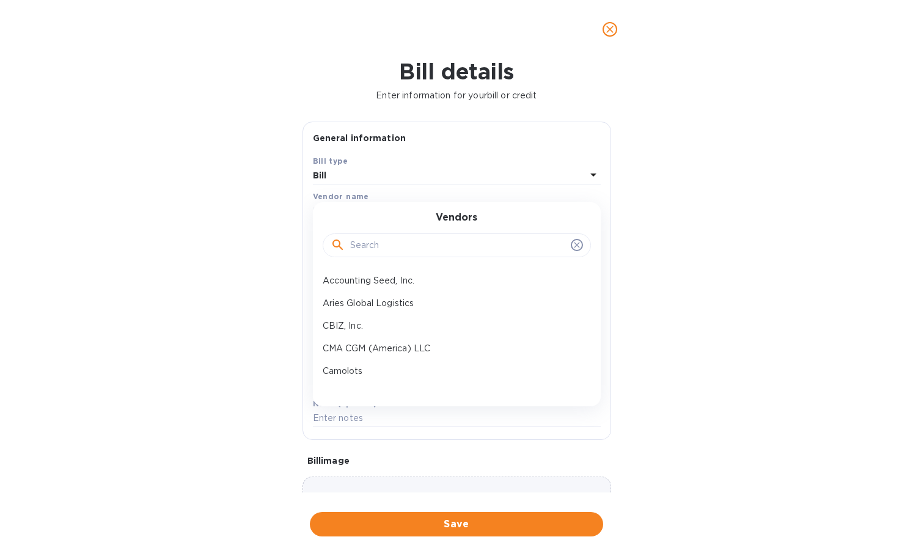
click at [402, 249] on input "text" at bounding box center [458, 245] width 216 height 18
paste input "Kueh"
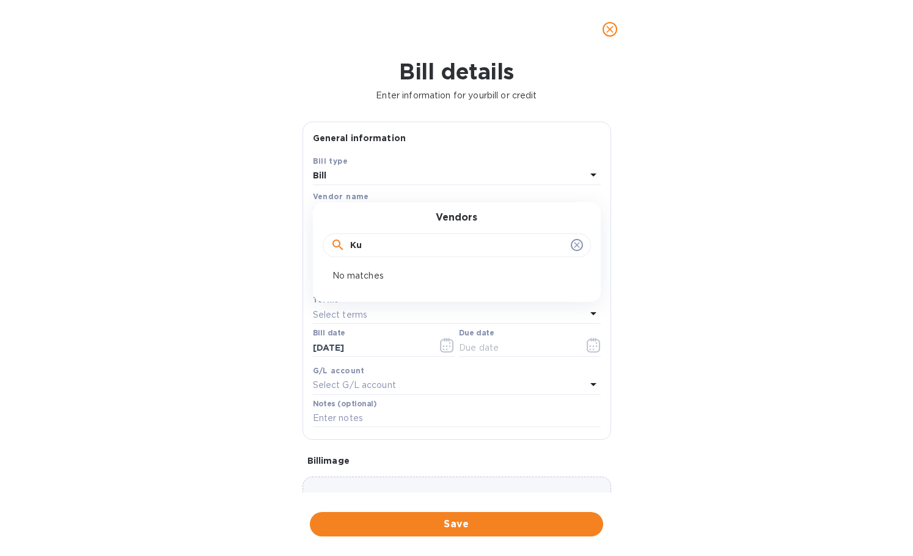
type input "K"
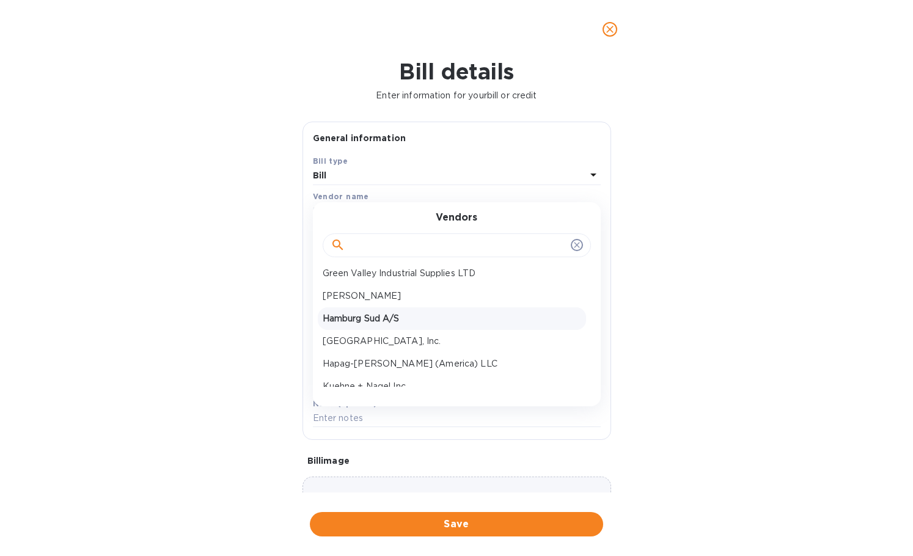
scroll to position [367, 0]
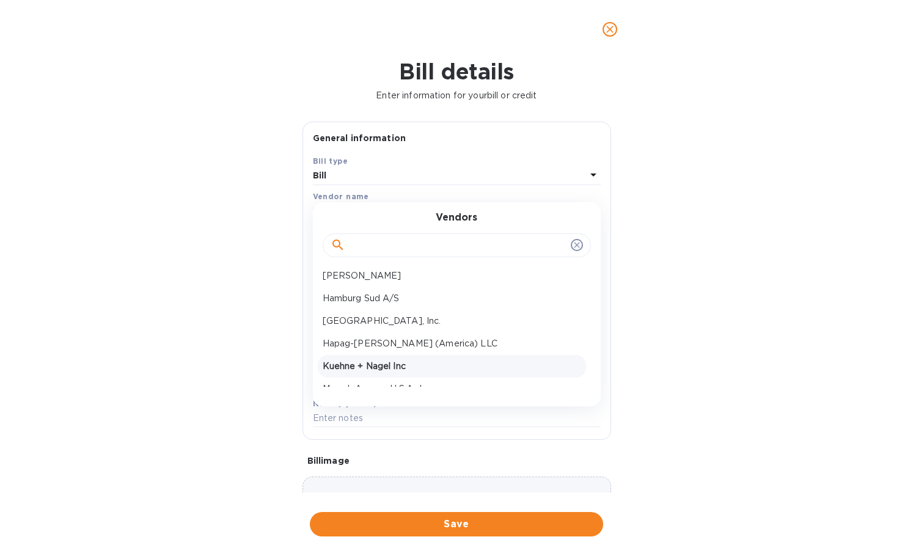
click at [363, 364] on p "Kuehne + Nagel Inc" at bounding box center [452, 366] width 258 height 13
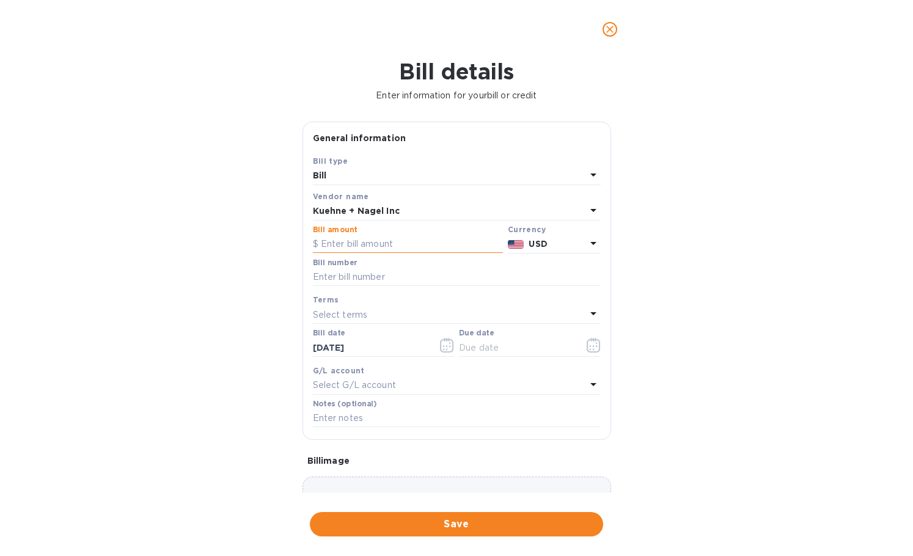
click at [376, 246] on input "text" at bounding box center [408, 244] width 190 height 18
paste input "5,898.60"
type input "5,898.60"
click at [414, 283] on input "text" at bounding box center [457, 277] width 288 height 18
paste input "CSFO870913"
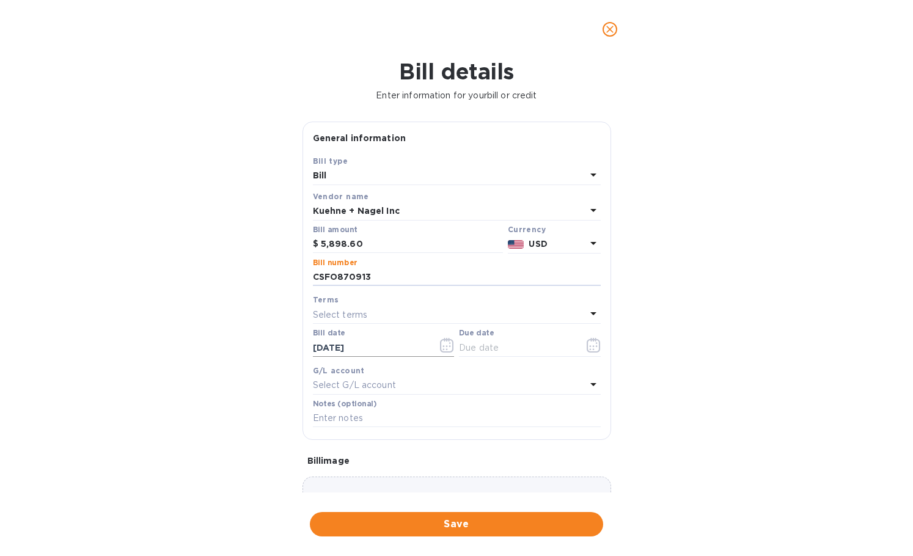
type input "CSFO870913"
click at [420, 350] on input "[DATE]" at bounding box center [370, 347] width 115 height 18
click at [444, 344] on icon "button" at bounding box center [447, 345] width 14 height 15
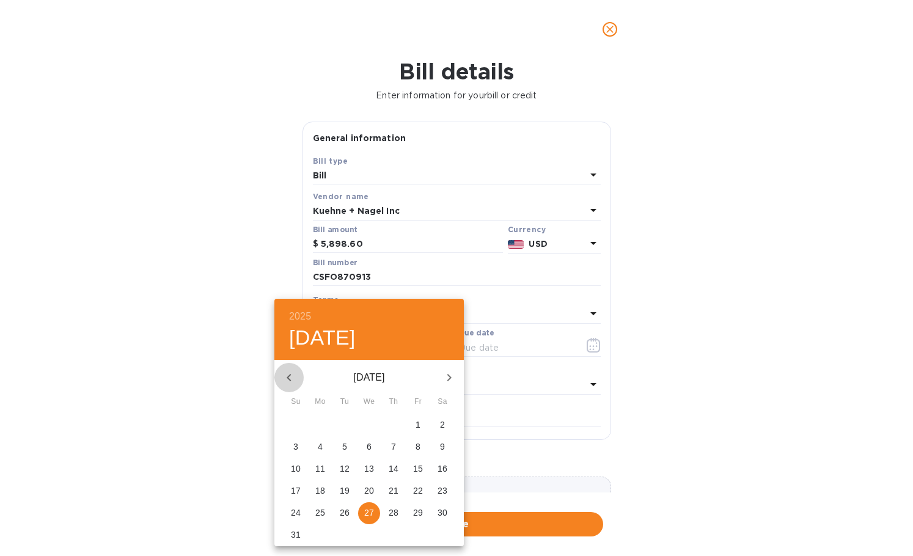
click at [293, 379] on icon "button" at bounding box center [289, 377] width 15 height 15
click at [397, 472] on p "17" at bounding box center [394, 468] width 10 height 12
type input "[DATE]"
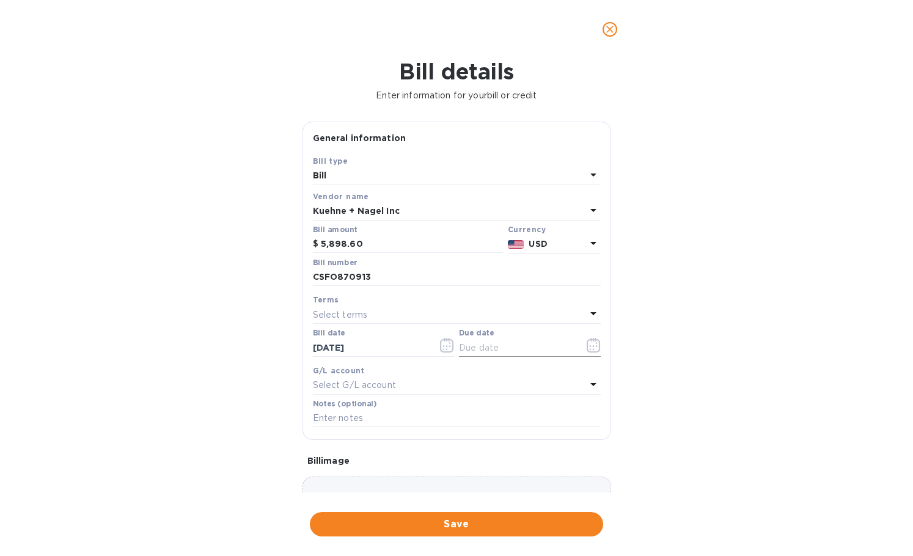
click at [506, 346] on input "text" at bounding box center [516, 347] width 115 height 18
click at [579, 342] on button "button" at bounding box center [593, 345] width 29 height 29
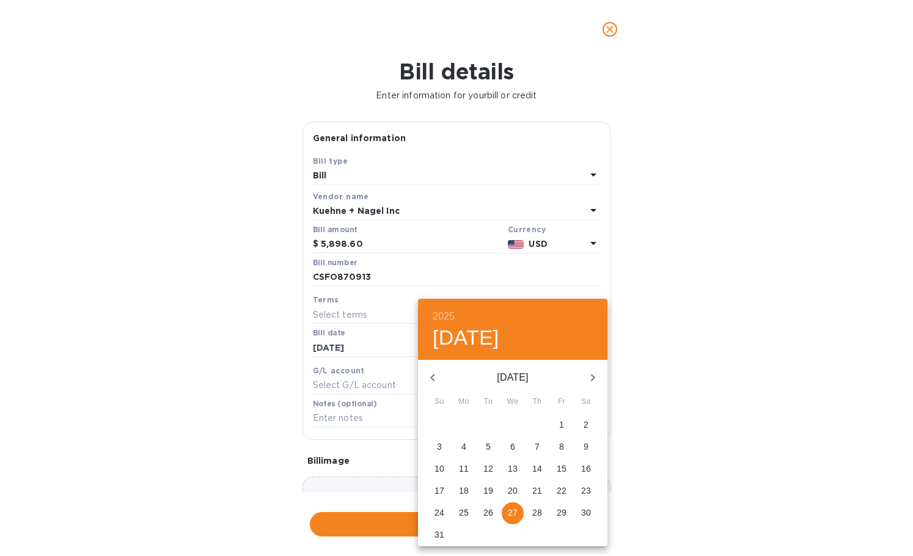
click at [441, 379] on button "button" at bounding box center [432, 377] width 29 height 29
click at [533, 513] on p "31" at bounding box center [537, 512] width 10 height 12
type input "[DATE]"
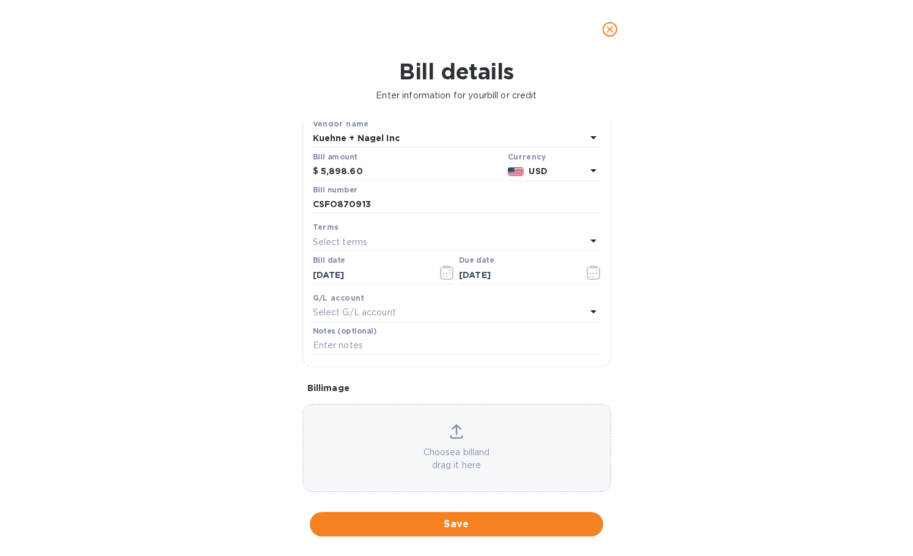
scroll to position [87, 0]
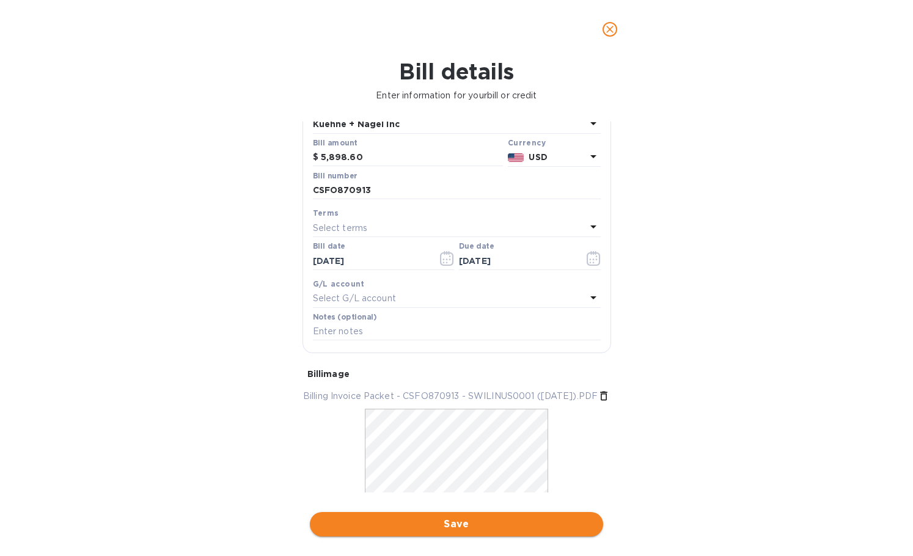
click at [447, 523] on span "Save" at bounding box center [457, 524] width 274 height 15
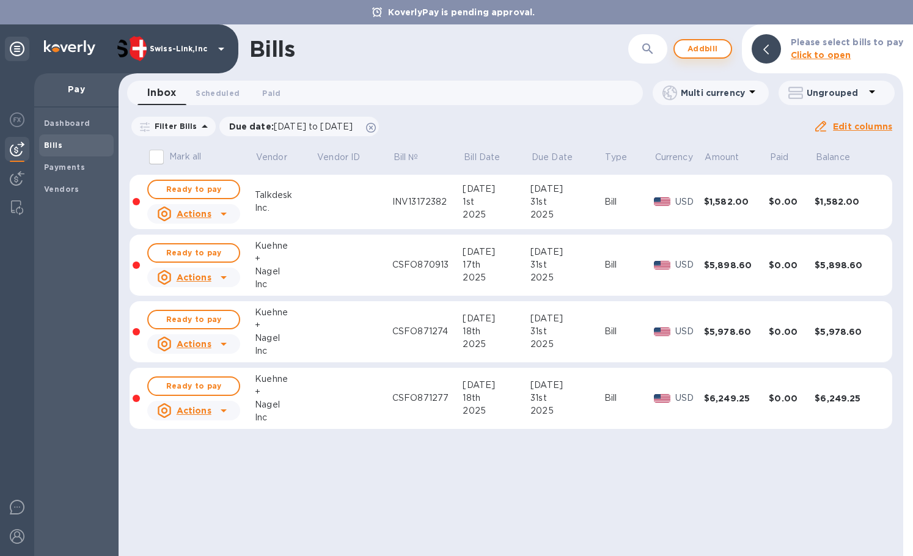
click at [706, 51] on span "Add bill" at bounding box center [702, 49] width 37 height 15
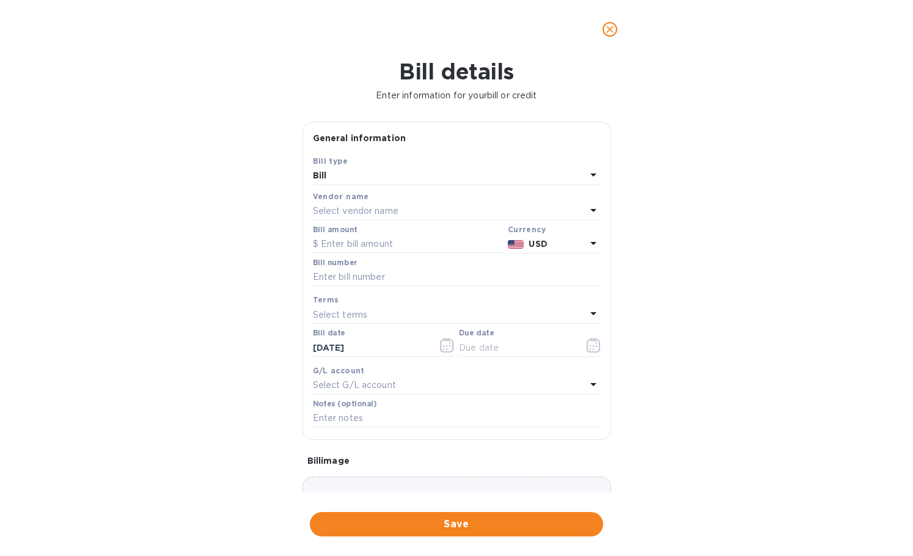
click at [401, 208] on div "Select vendor name" at bounding box center [449, 211] width 273 height 17
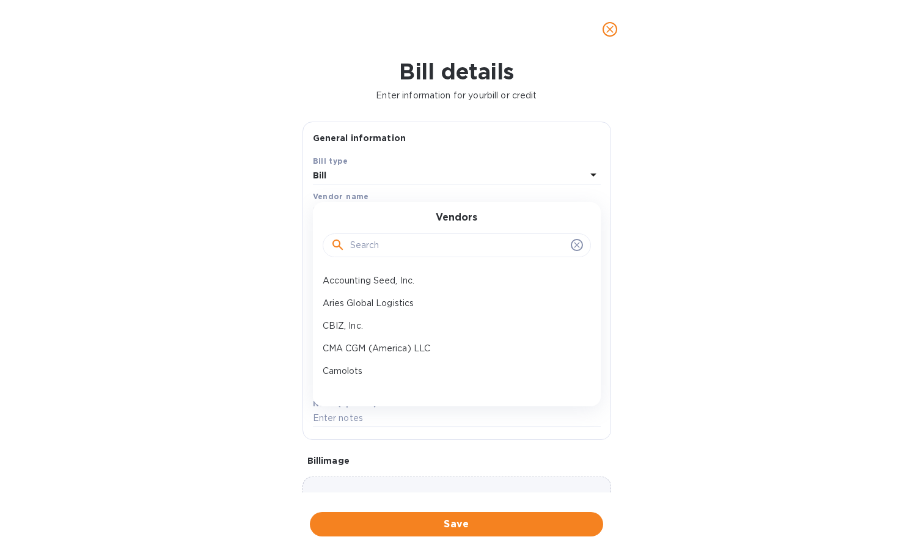
click at [365, 240] on input "text" at bounding box center [458, 245] width 216 height 18
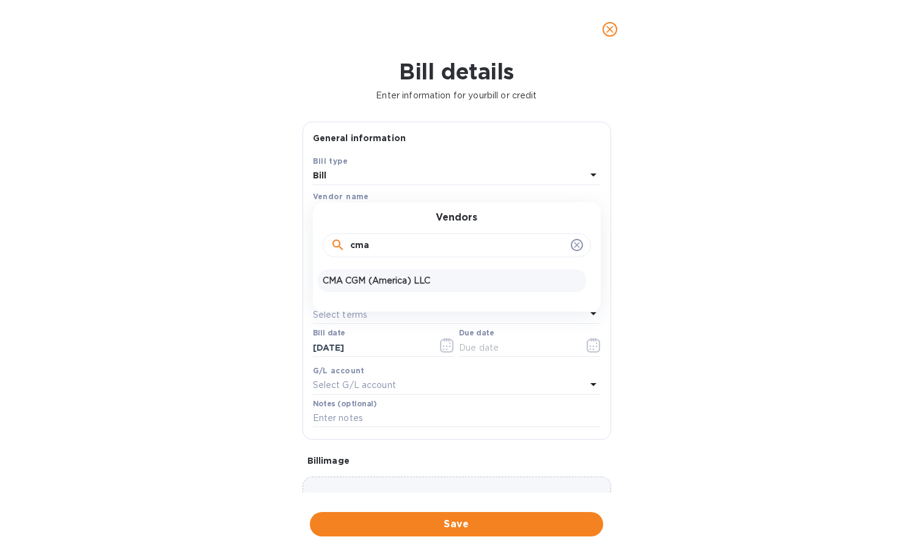
type input "cma"
click at [381, 284] on p "CMA CGM (America) LLC" at bounding box center [452, 280] width 258 height 13
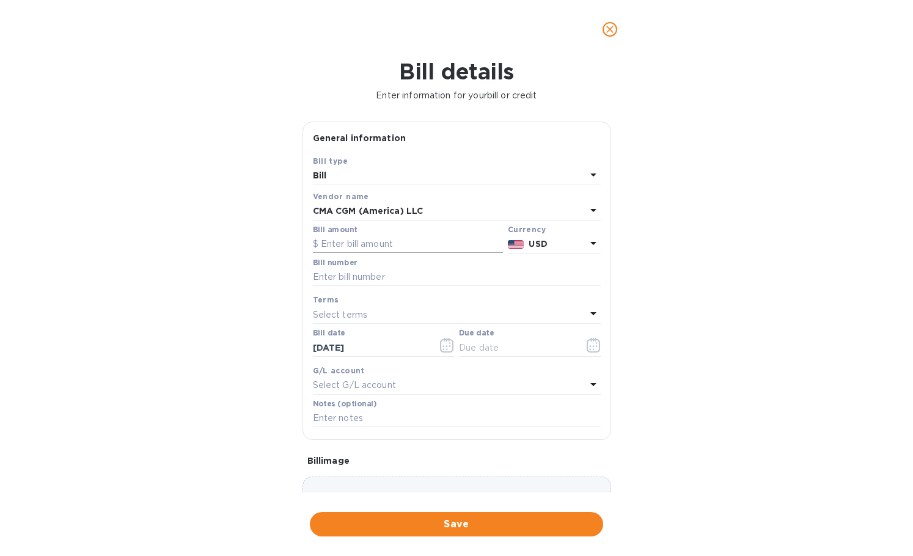
drag, startPoint x: 368, startPoint y: 247, endPoint x: 387, endPoint y: 247, distance: 19.6
click at [368, 247] on input "text" at bounding box center [408, 244] width 190 height 18
paste input "675.00"
type input "675.00"
click at [407, 271] on input "text" at bounding box center [457, 277] width 288 height 18
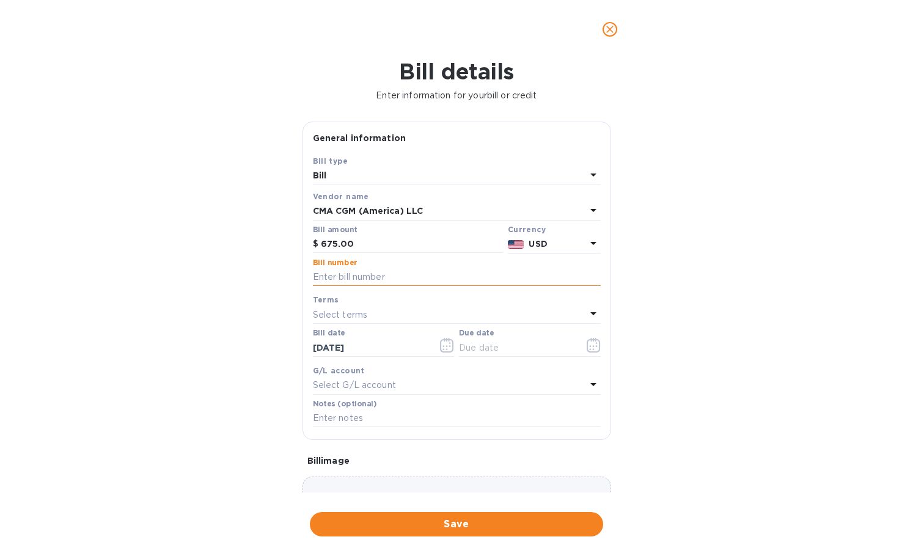
paste input "NAIC0984930"
type input "NAIC0984930"
click at [445, 344] on icon "button" at bounding box center [447, 345] width 14 height 15
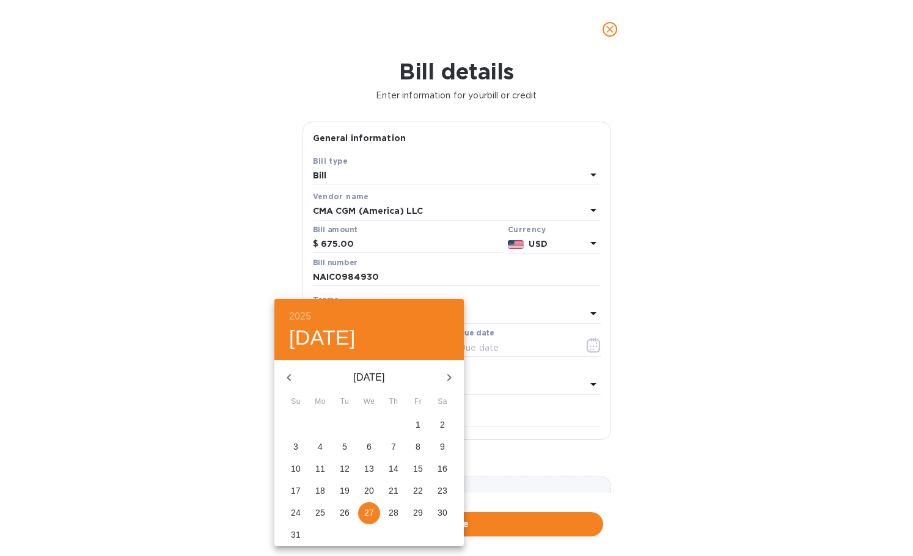
click at [286, 376] on icon "button" at bounding box center [289, 377] width 15 height 15
click at [396, 466] on p "17" at bounding box center [394, 468] width 10 height 12
type input "[DATE]"
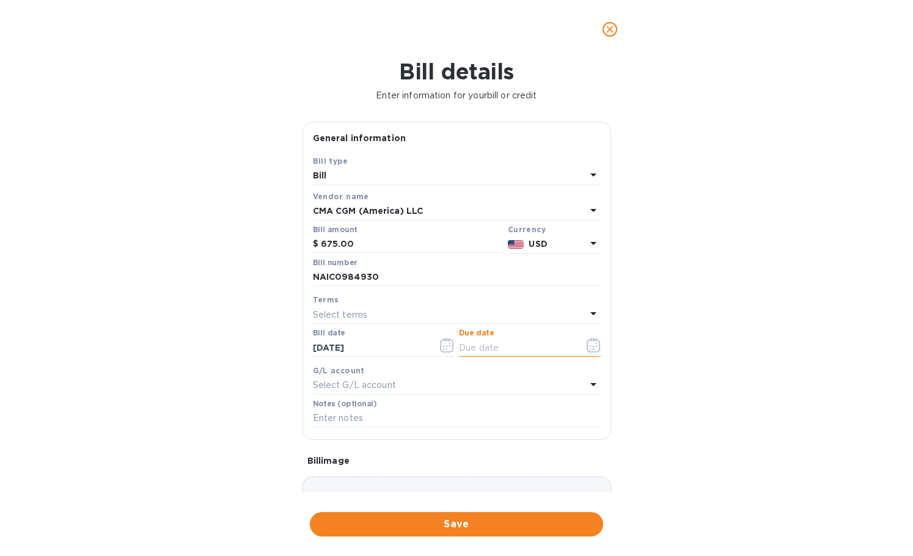
click at [510, 340] on input "text" at bounding box center [516, 347] width 115 height 18
click at [595, 340] on icon "button" at bounding box center [594, 345] width 14 height 15
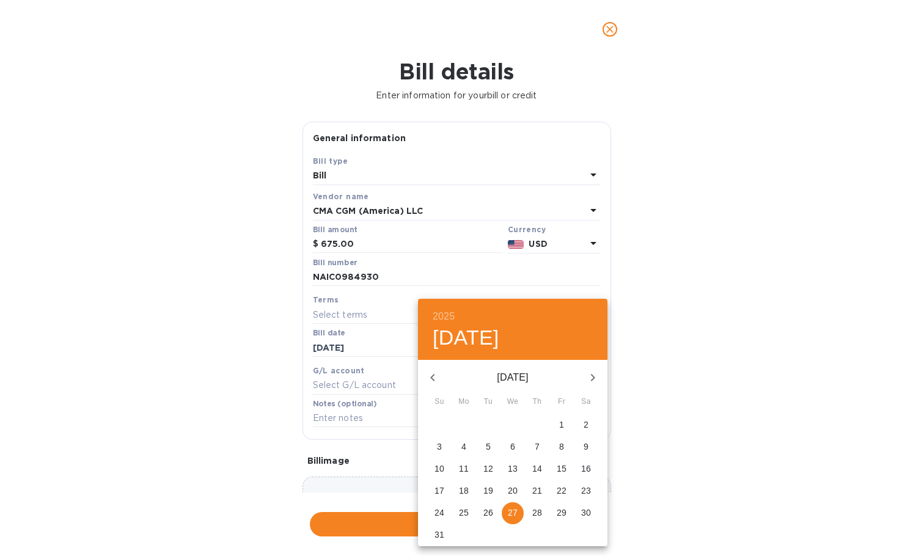
click at [429, 378] on icon "button" at bounding box center [432, 377] width 15 height 15
click at [531, 512] on span "31" at bounding box center [537, 512] width 22 height 12
type input "[DATE]"
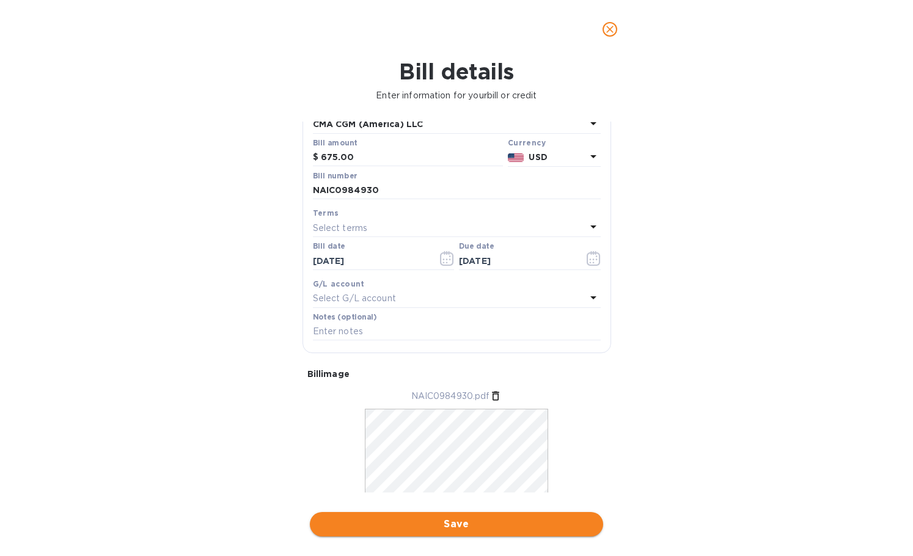
click at [466, 527] on span "Save" at bounding box center [457, 524] width 274 height 15
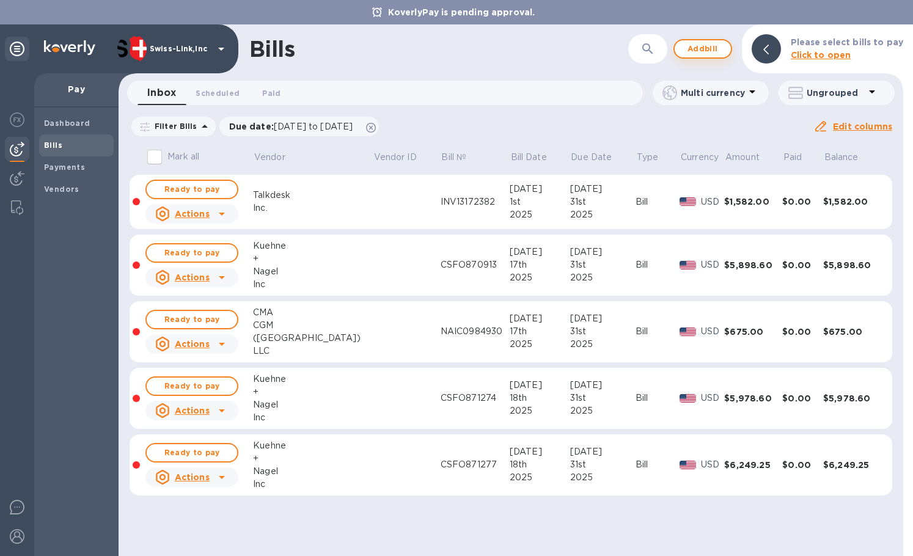
click at [708, 49] on span "Add bill" at bounding box center [702, 49] width 37 height 15
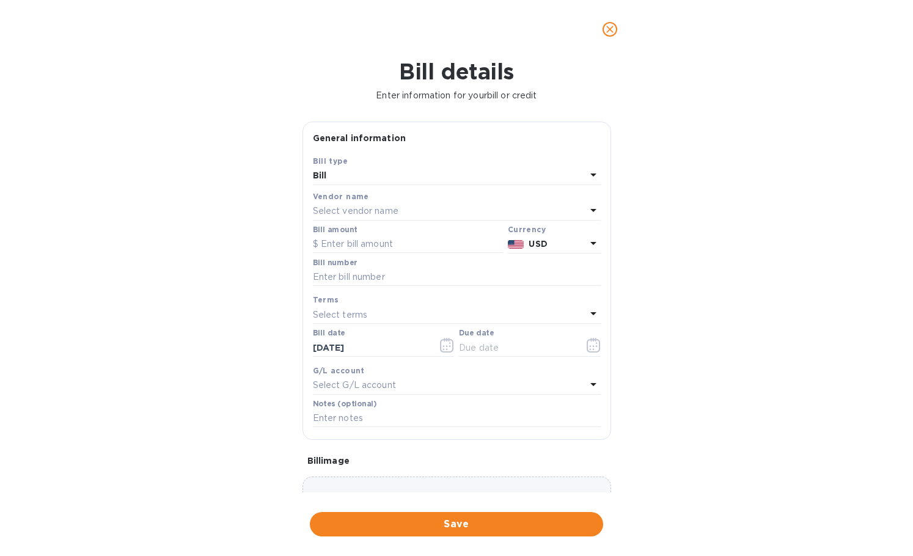
click at [407, 214] on div "Select vendor name" at bounding box center [449, 211] width 273 height 17
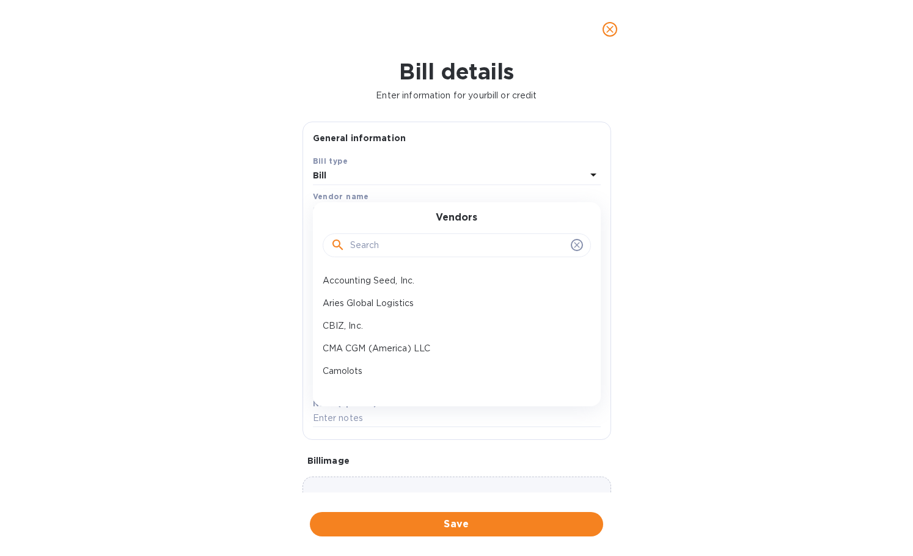
click at [403, 242] on input "text" at bounding box center [458, 245] width 216 height 18
paste input "Attentive Mob"
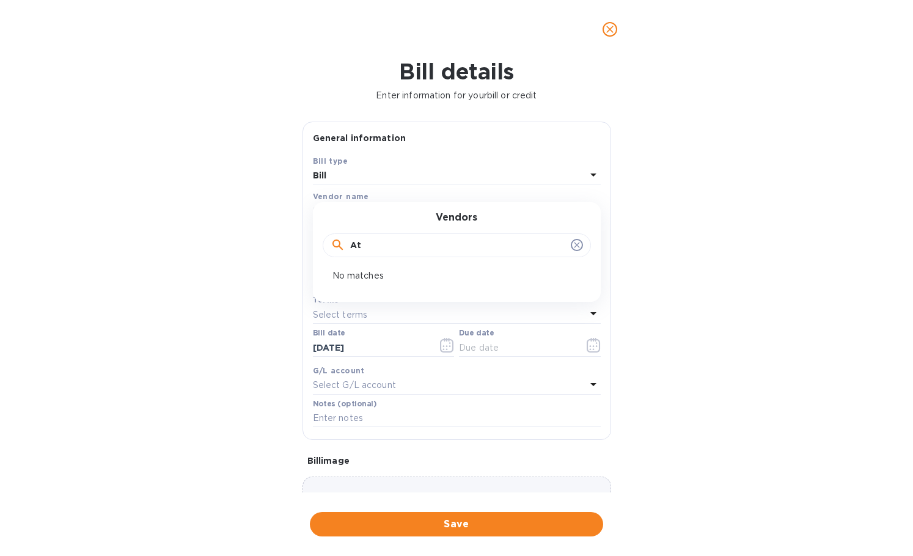
type input "A"
type input "atte"
click at [252, 252] on div "Bill details Enter information for your bill or credit General information Save…" at bounding box center [456, 307] width 913 height 497
click at [615, 34] on icon "close" at bounding box center [610, 29] width 12 height 12
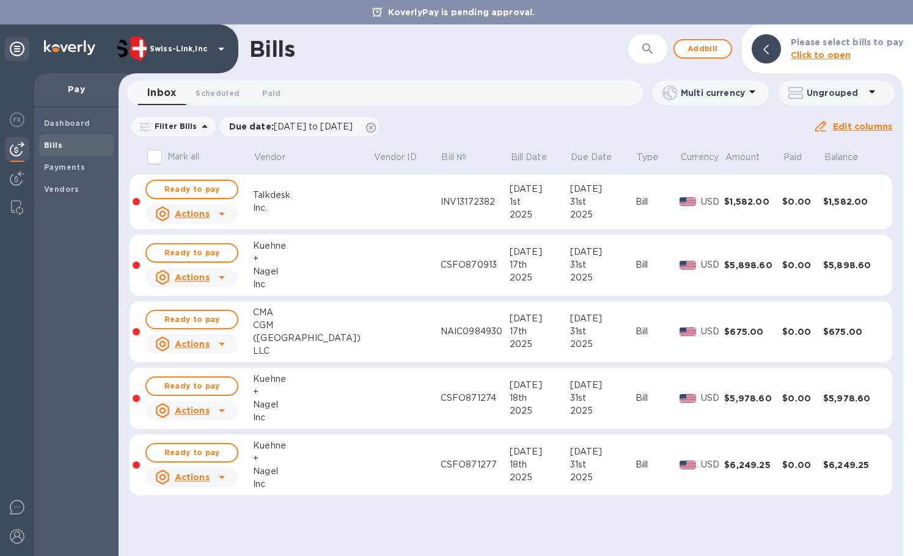
click at [156, 158] on input "Mark all" at bounding box center [155, 157] width 26 height 26
checkbox input "true"
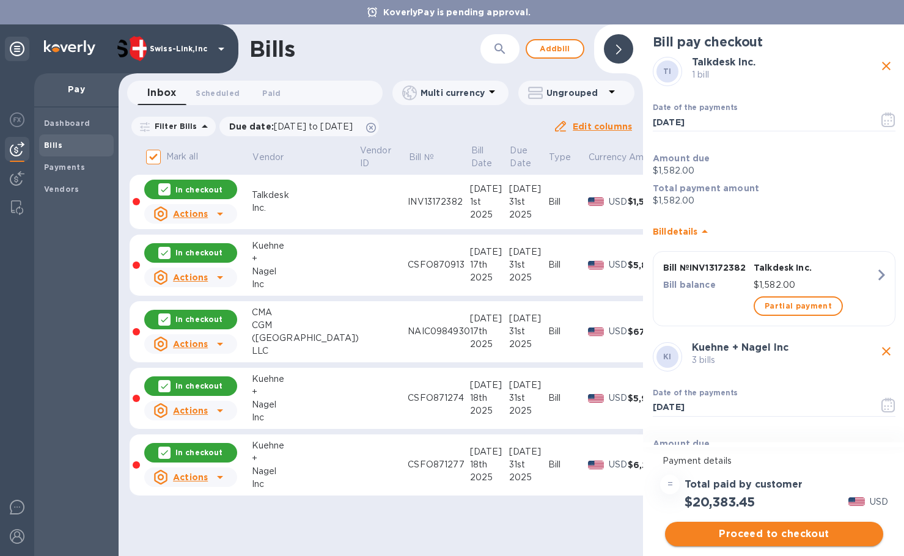
click at [764, 532] on span "Proceed to checkout" at bounding box center [773, 534] width 199 height 15
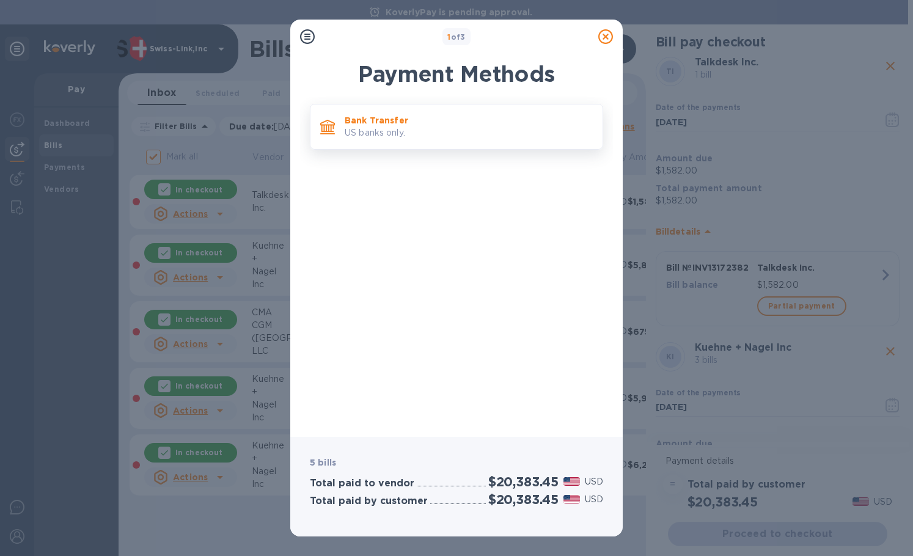
click at [414, 126] on p "US banks only." at bounding box center [469, 132] width 248 height 13
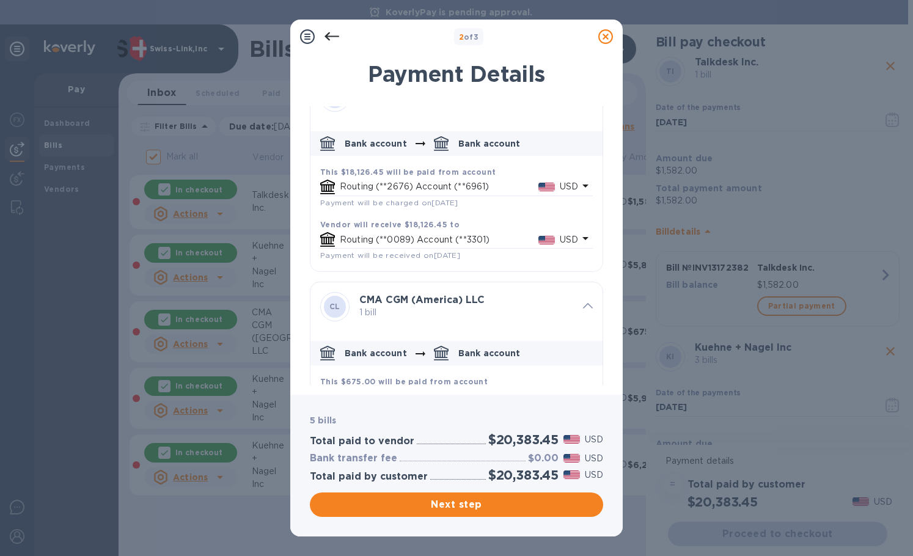
scroll to position [342, 0]
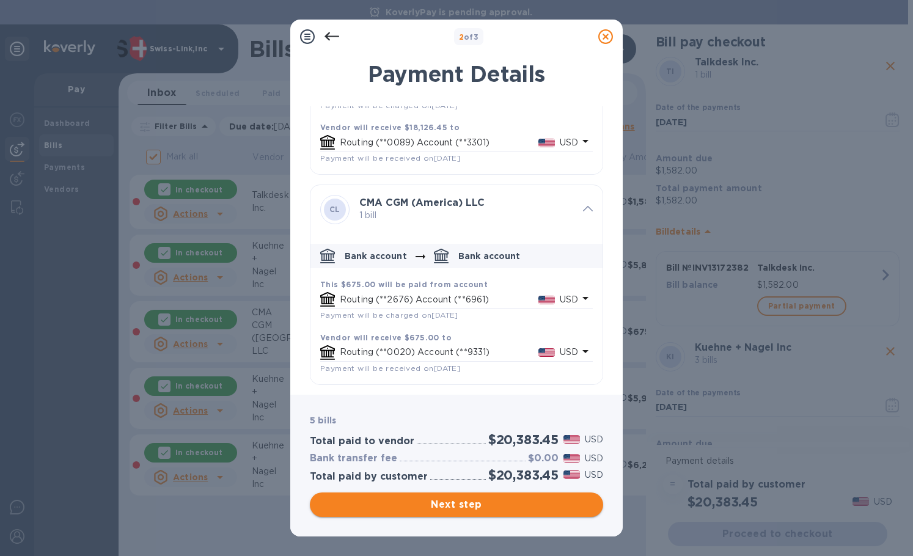
click at [467, 506] on span "Next step" at bounding box center [457, 504] width 274 height 15
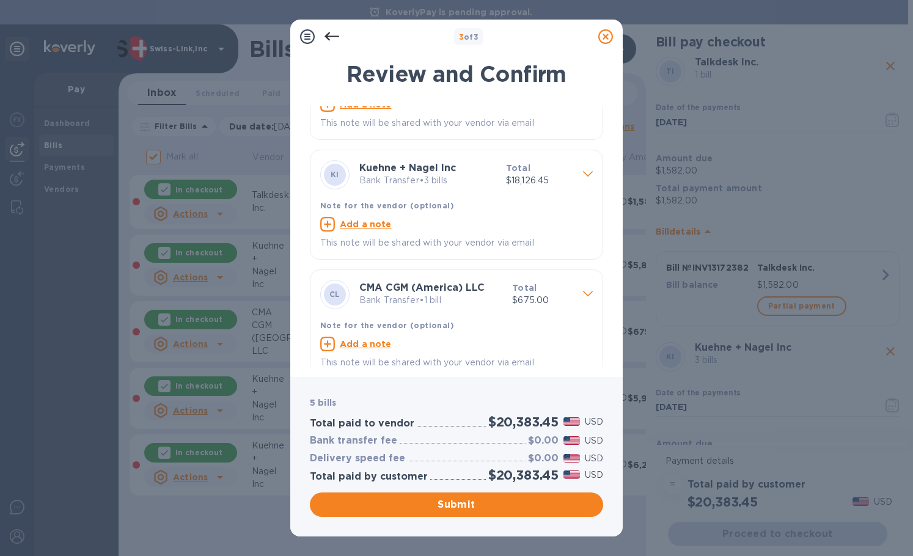
scroll to position [89, 0]
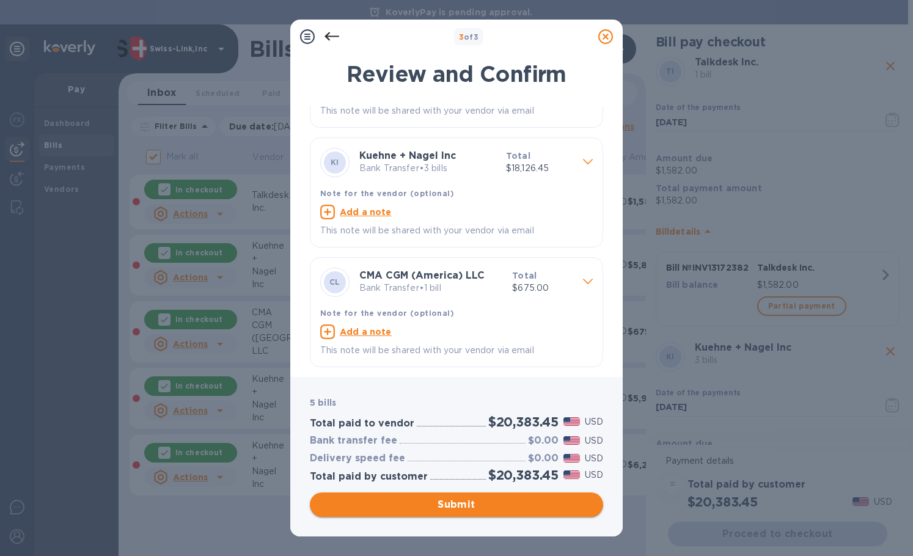
click at [461, 501] on span "Submit" at bounding box center [457, 504] width 274 height 15
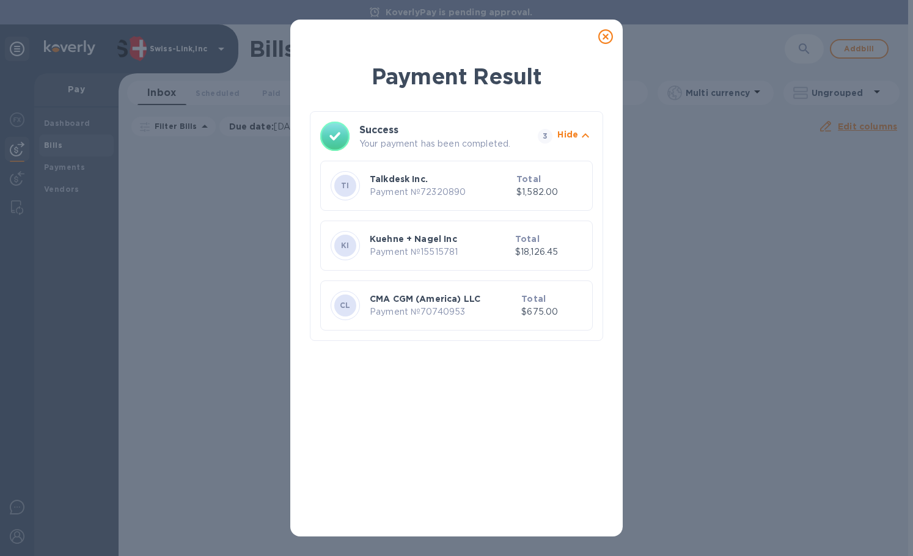
click at [603, 42] on icon at bounding box center [605, 36] width 15 height 15
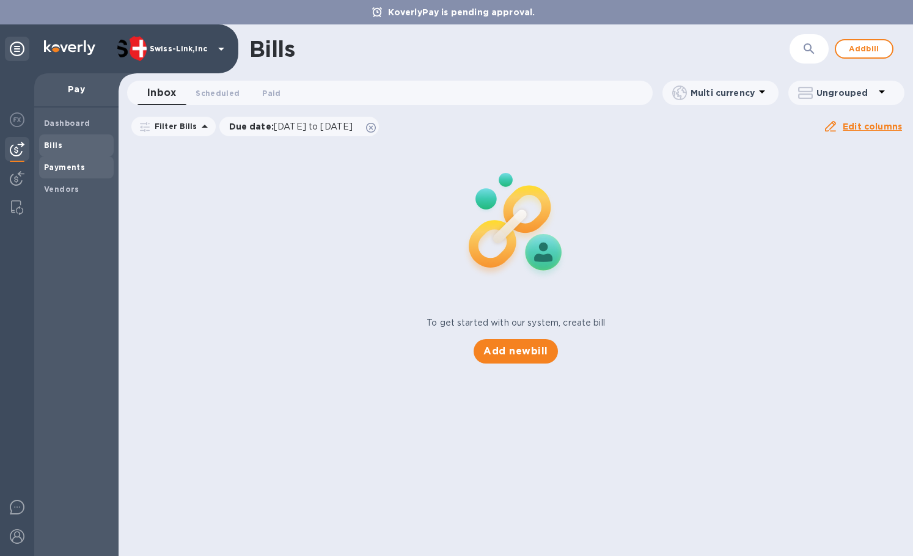
click at [64, 170] on b "Payments" at bounding box center [64, 167] width 41 height 9
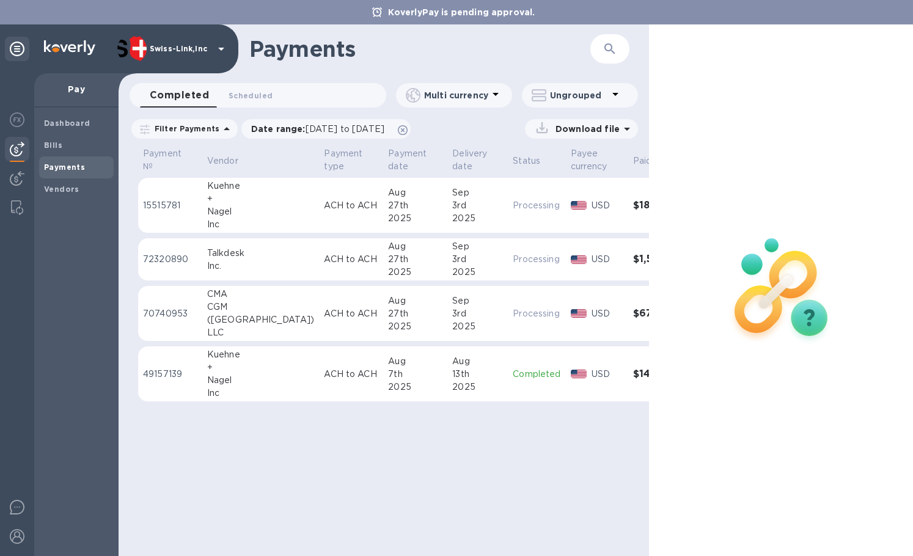
click at [319, 302] on td "ACH to ACH" at bounding box center [351, 314] width 64 height 56
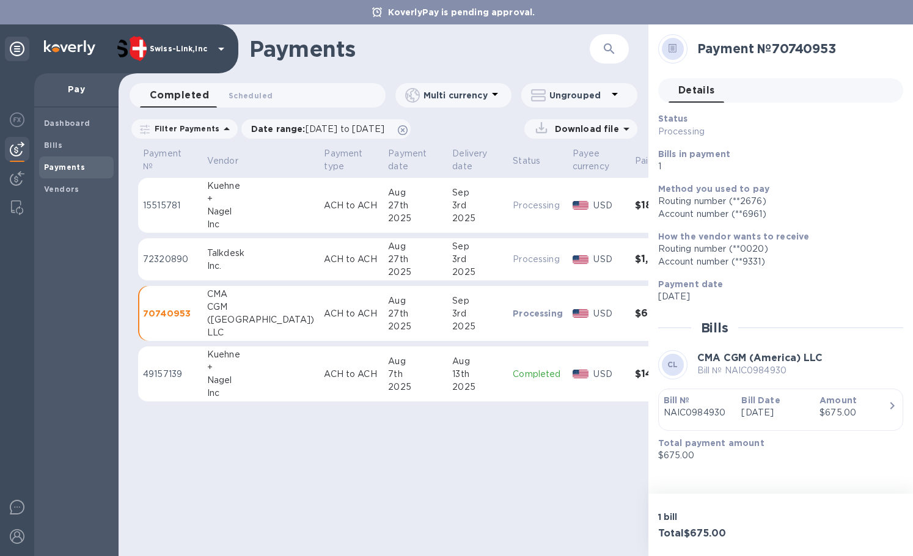
click at [817, 51] on h2 "Payment № 70740953" at bounding box center [795, 48] width 196 height 15
copy h2 "70740953"
click at [609, 46] on icon "button" at bounding box center [609, 49] width 15 height 15
paste input "70740953"
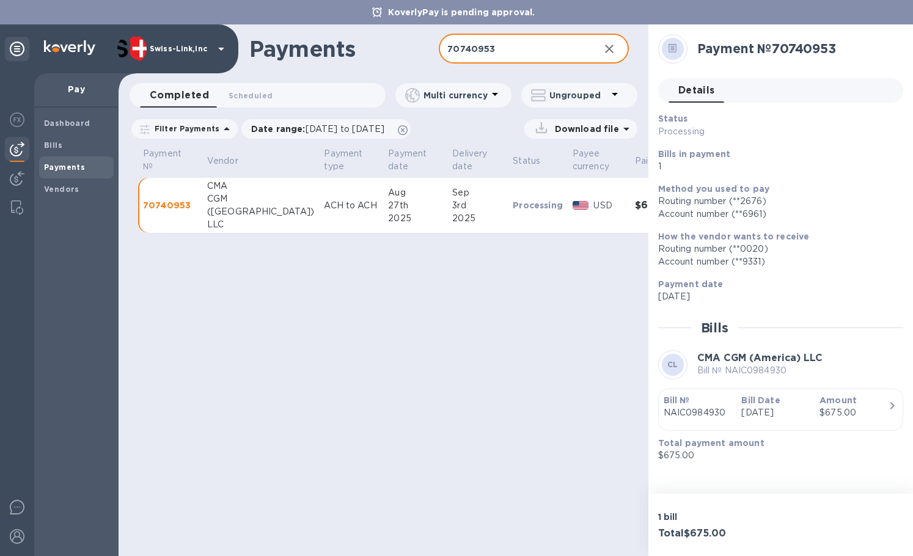
type input "70740953"
click at [582, 121] on div "Download file" at bounding box center [580, 129] width 113 height 20
click at [582, 127] on p "Download file" at bounding box center [584, 129] width 69 height 12
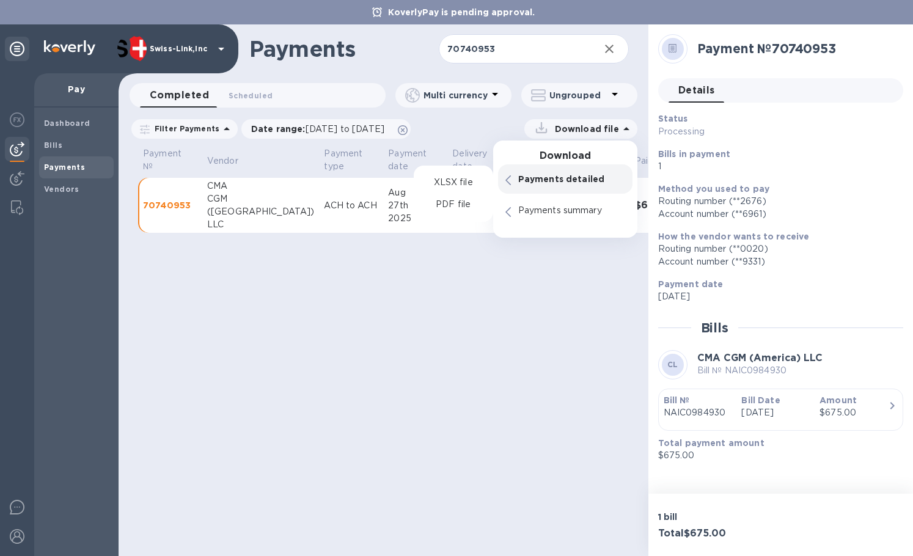
click at [563, 178] on p "Payments detailed" at bounding box center [571, 179] width 107 height 12
click at [450, 202] on p "PDF file" at bounding box center [453, 205] width 36 height 12
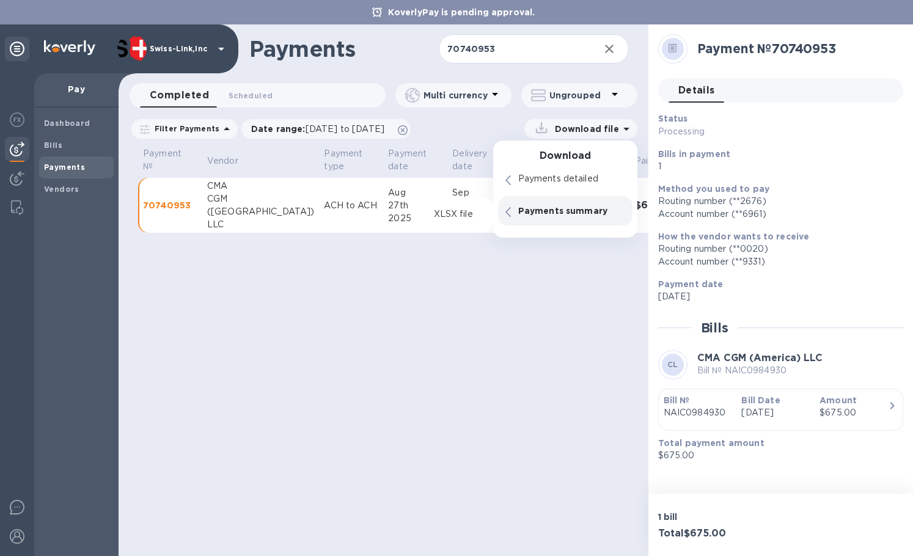
click at [482, 337] on div "Payments 70740953 ​ Completed 0 Scheduled 0 Multi currency Ungrouped Filter Pay…" at bounding box center [384, 290] width 530 height 532
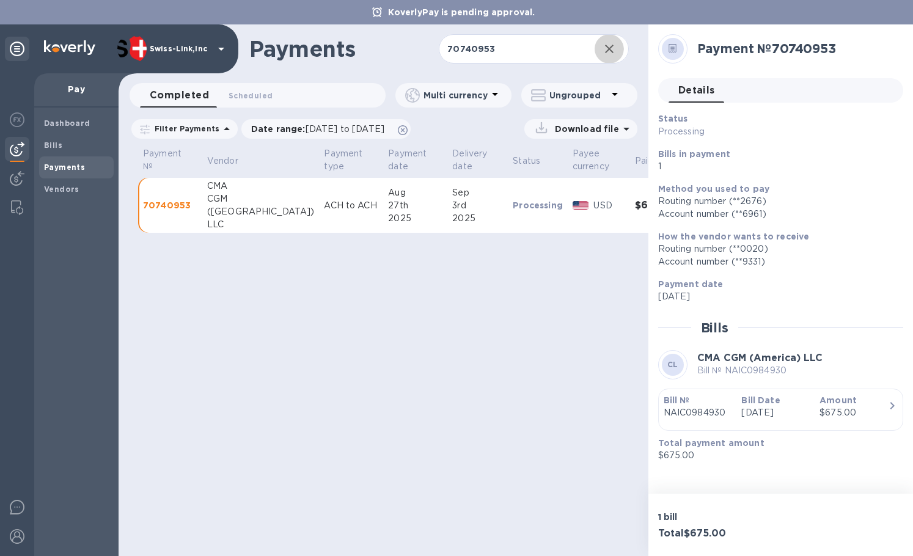
click at [602, 53] on icon "button" at bounding box center [609, 49] width 15 height 15
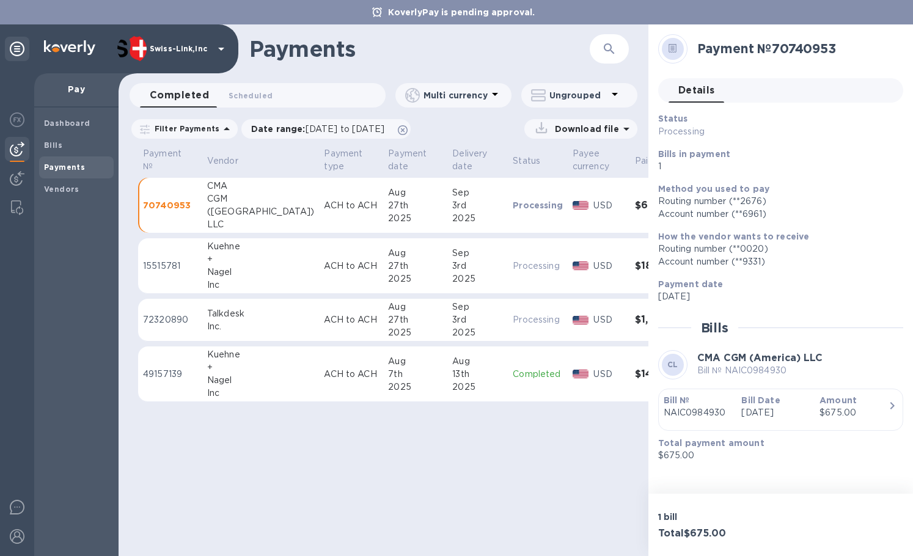
click at [249, 322] on div "Inc." at bounding box center [261, 326] width 108 height 13
click at [814, 51] on h2 "Payment № 72320890" at bounding box center [795, 48] width 196 height 15
copy h2 "72320890"
click at [613, 48] on icon "button" at bounding box center [609, 49] width 15 height 15
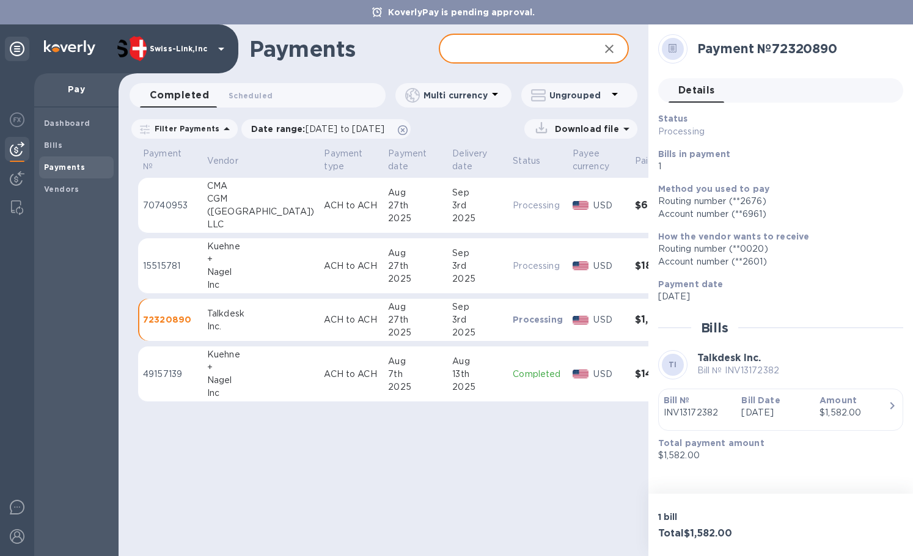
paste input "72320890"
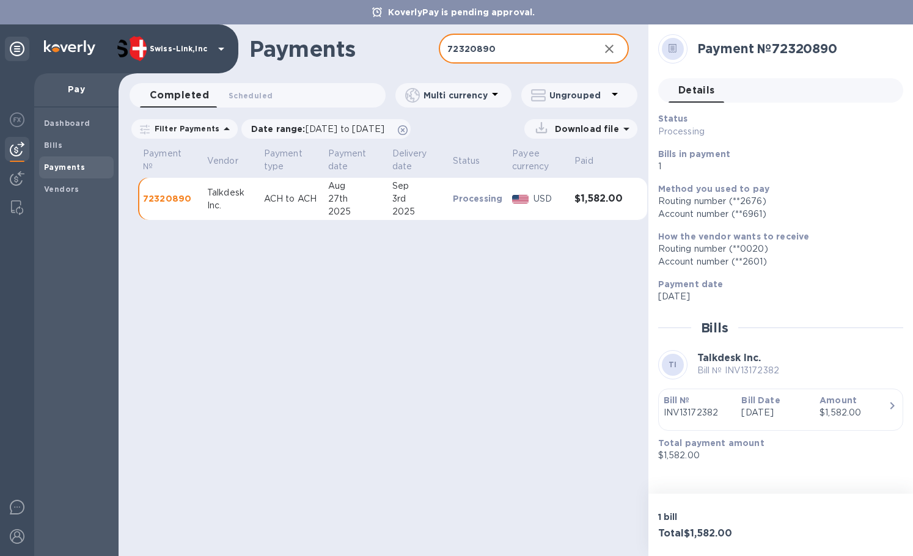
type input "72320890"
click at [279, 209] on td "ACH to ACH" at bounding box center [291, 199] width 64 height 43
click at [561, 130] on p "Download file" at bounding box center [584, 129] width 69 height 12
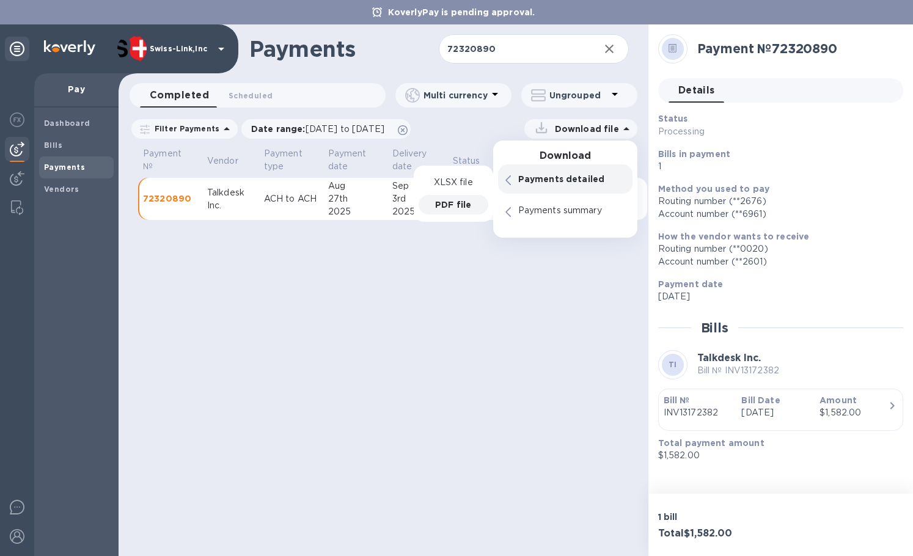
click at [458, 199] on p "PDF file" at bounding box center [453, 205] width 36 height 12
click at [403, 290] on div "Payments 72320890 ​ Completed 0 Scheduled 0 Multi currency Ungrouped Filter Pay…" at bounding box center [384, 290] width 530 height 532
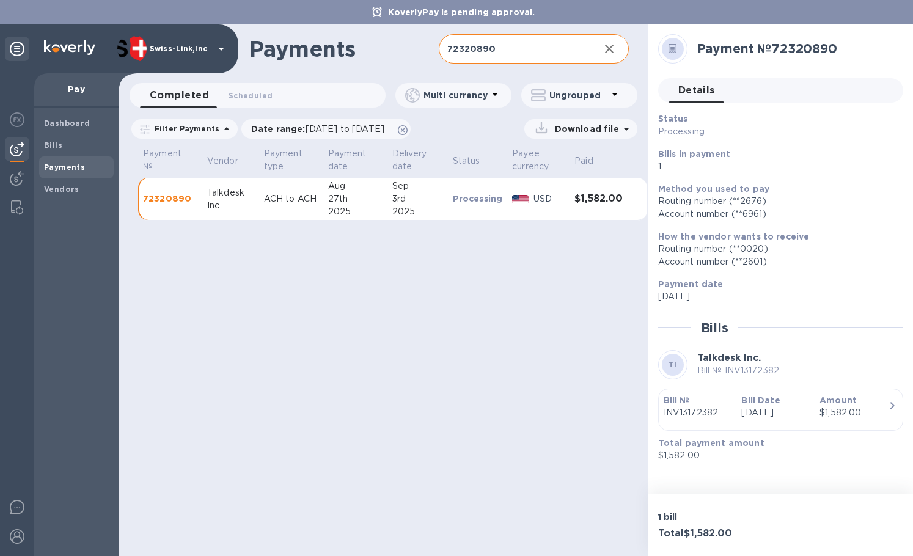
click at [611, 51] on icon "button" at bounding box center [609, 49] width 9 height 9
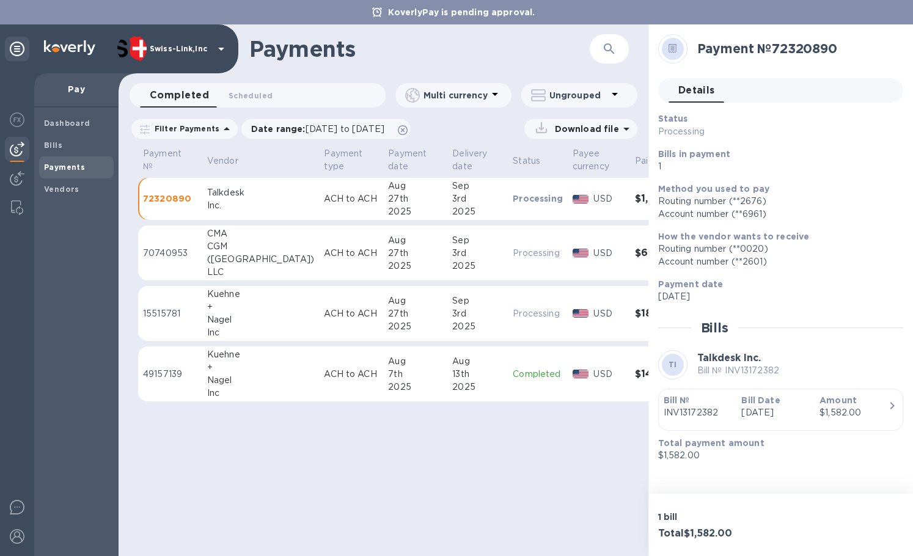
click at [245, 321] on div "Nagel" at bounding box center [261, 319] width 108 height 13
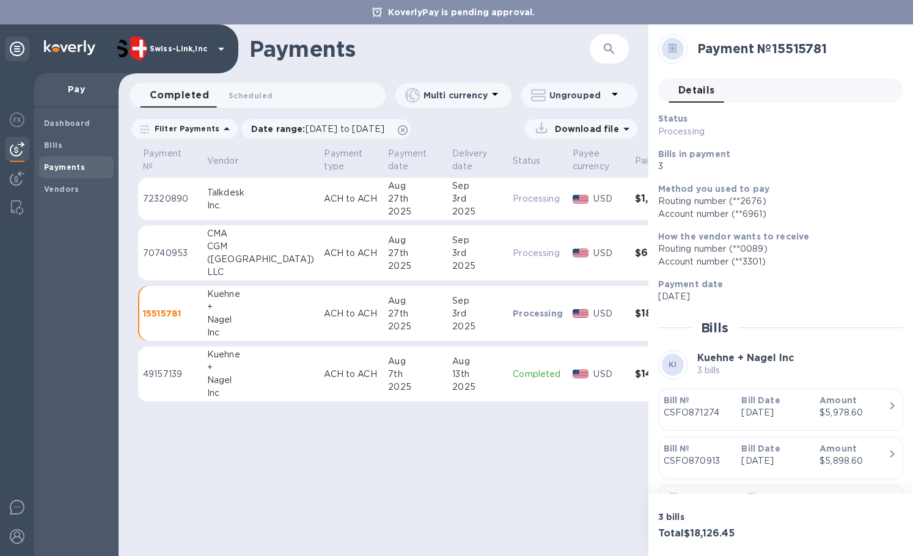
click at [791, 51] on h2 "Payment № 15515781" at bounding box center [795, 48] width 196 height 15
copy h2 "15515781"
click at [604, 43] on icon "button" at bounding box center [609, 49] width 15 height 15
paste input "15515781"
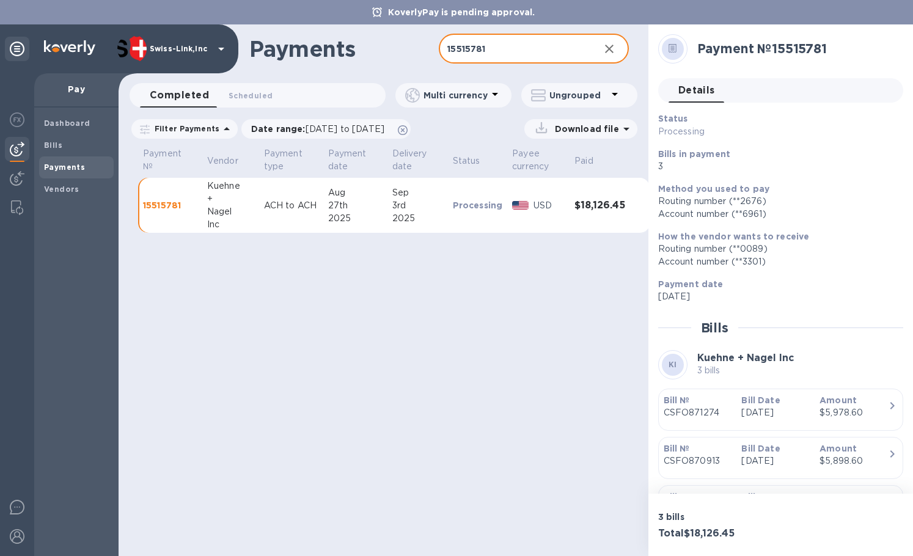
type input "15515781"
click at [585, 130] on p "Download file" at bounding box center [584, 129] width 69 height 12
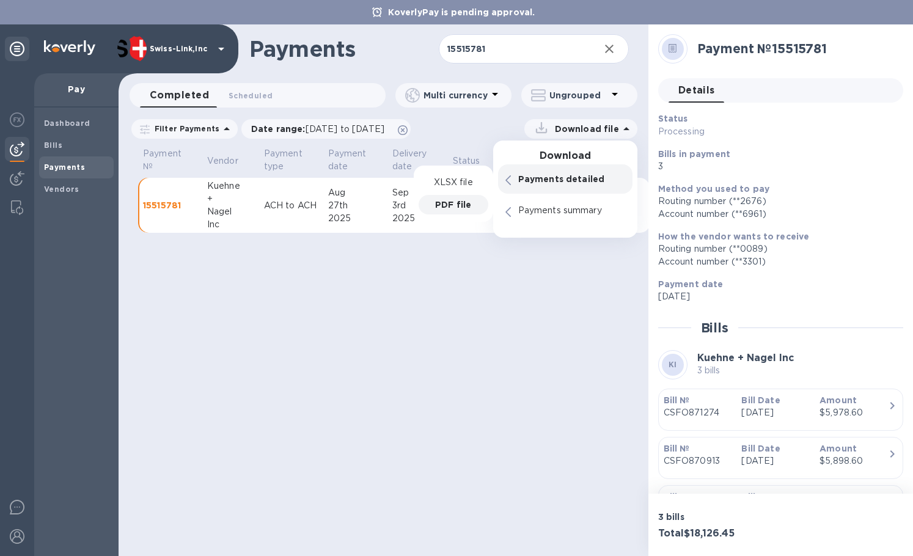
click at [457, 206] on p "PDF file" at bounding box center [453, 205] width 36 height 12
click at [802, 50] on h2 "Payment № 15515781" at bounding box center [795, 48] width 196 height 15
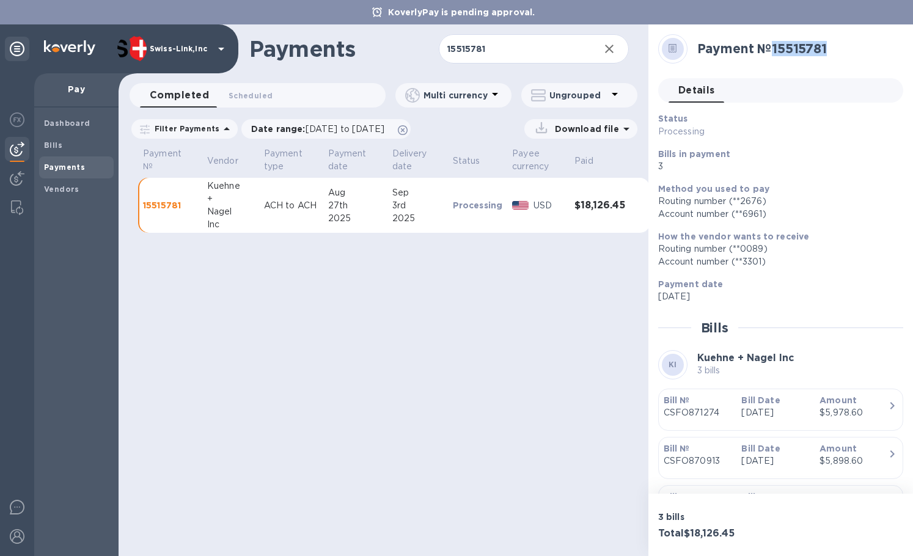
click at [802, 50] on h2 "Payment № 15515781" at bounding box center [795, 48] width 196 height 15
copy h2 "15515781"
click at [349, 335] on div "Payments 15515781 ​ Completed 0 Scheduled 0 Multi currency Ungrouped Filter Pay…" at bounding box center [384, 290] width 530 height 532
